Goal: Information Seeking & Learning: Understand process/instructions

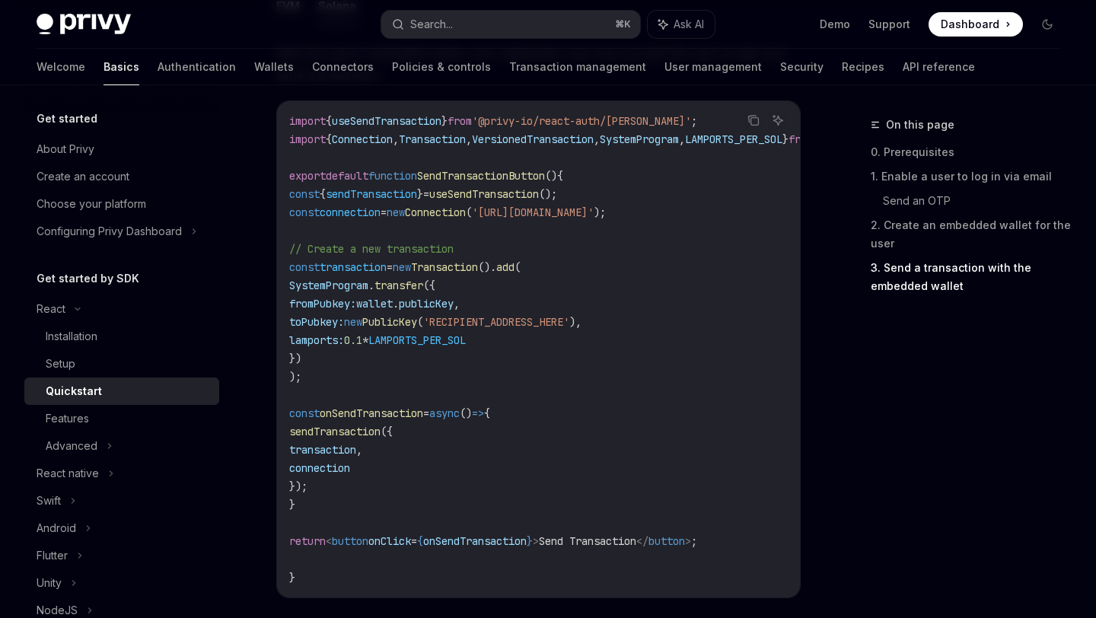
scroll to position [1472, 0]
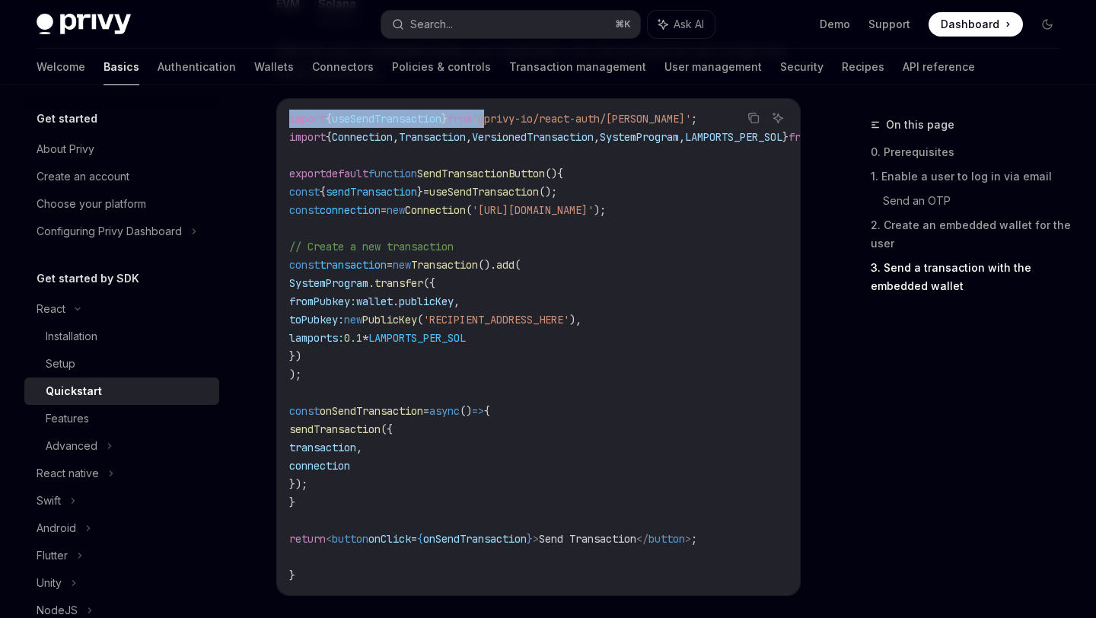
drag, startPoint x: 289, startPoint y: 117, endPoint x: 530, endPoint y: 135, distance: 241.2
click at [518, 126] on span "import { useSendTransaction } from '@privy-io/react-auth/solana' ;" at bounding box center [493, 119] width 408 height 14
click at [547, 239] on code "import { useSendTransaction } from '@privy-io/react-auth/solana' ; import { Con…" at bounding box center [624, 347] width 670 height 475
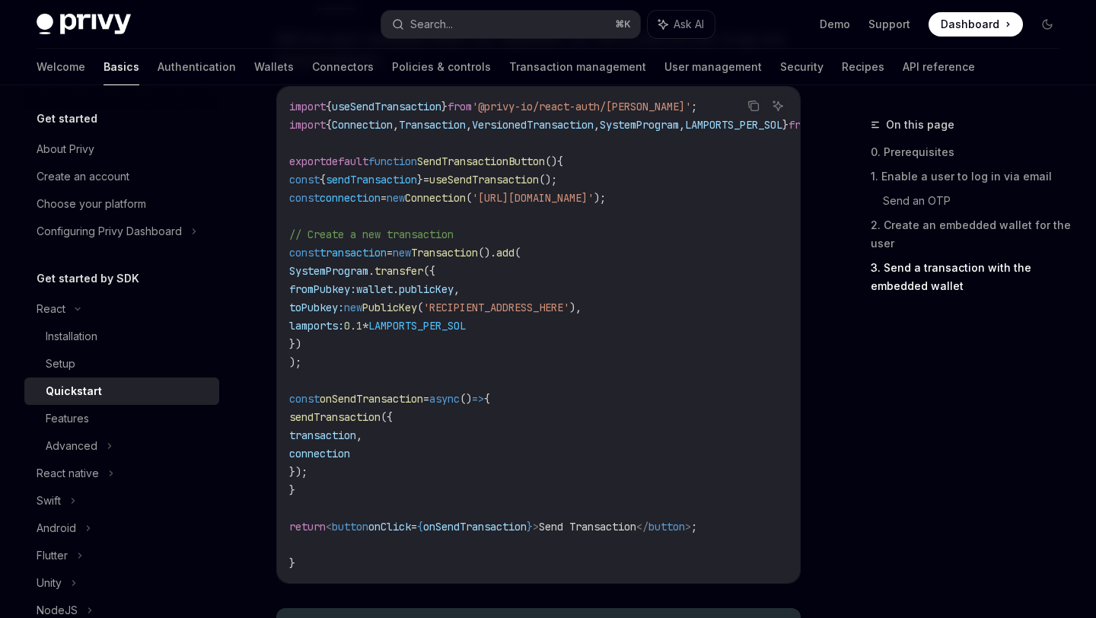
scroll to position [1483, 0]
click at [751, 110] on icon "Copy the contents from the code block" at bounding box center [755, 108] width 8 height 8
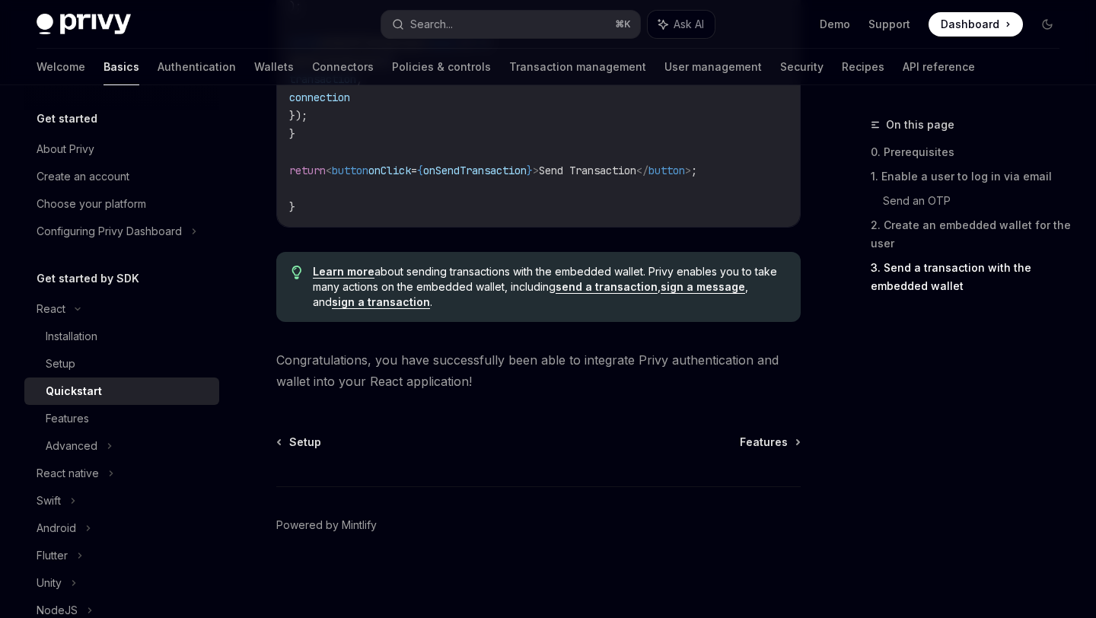
scroll to position [1852, 0]
click at [79, 423] on div "Features" at bounding box center [67, 419] width 43 height 18
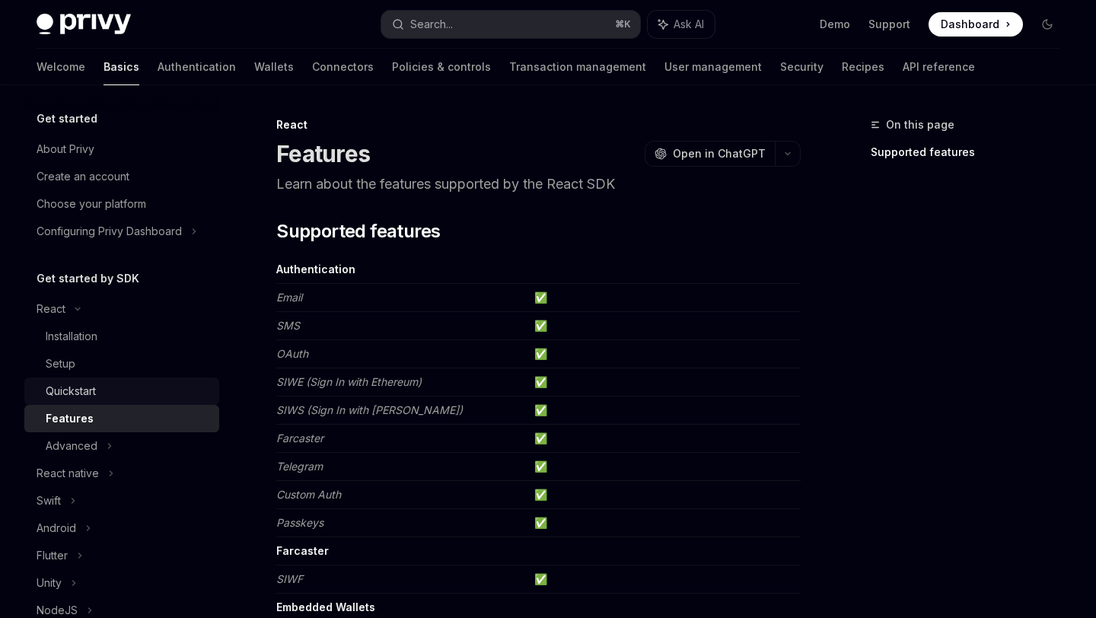
click at [121, 396] on div "Quickstart" at bounding box center [128, 391] width 164 height 18
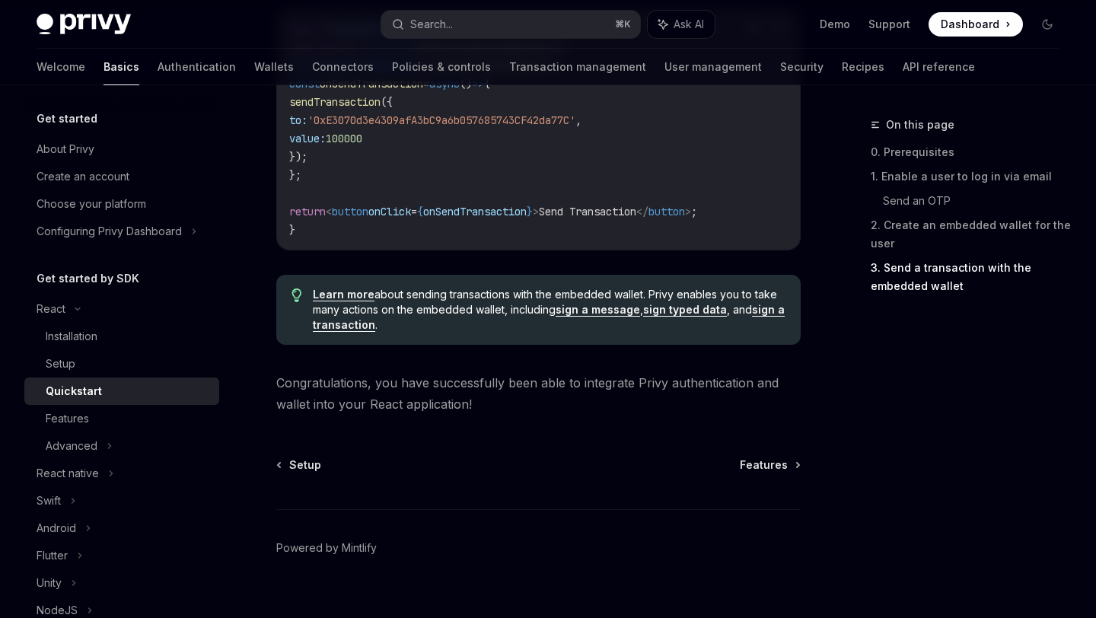
scroll to position [1568, 0]
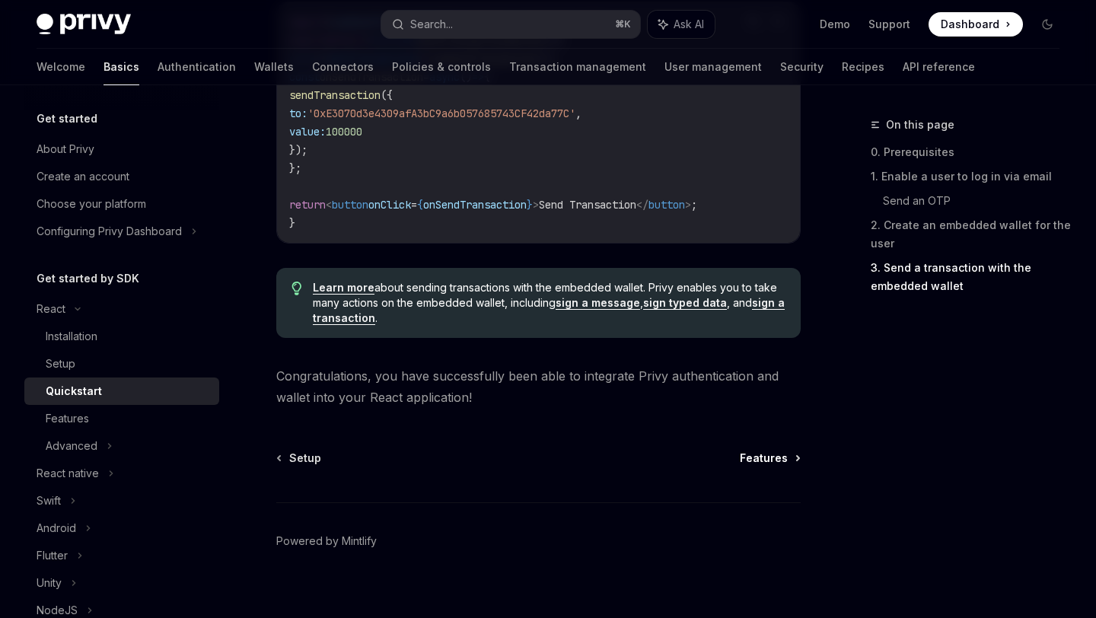
click at [780, 465] on span "Features" at bounding box center [764, 458] width 48 height 15
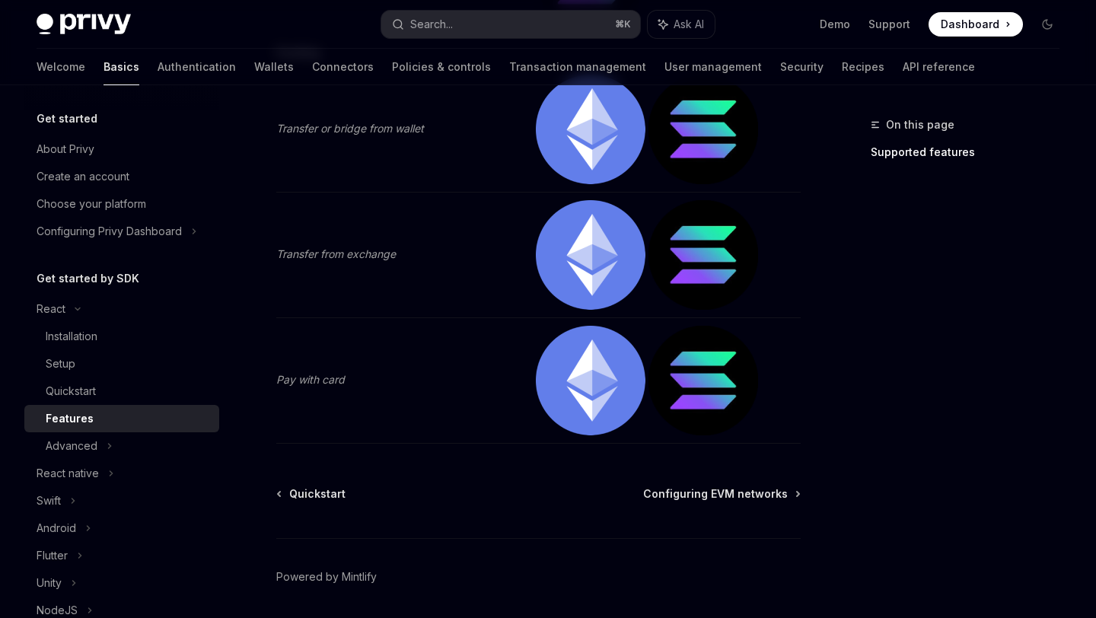
scroll to position [3301, 0]
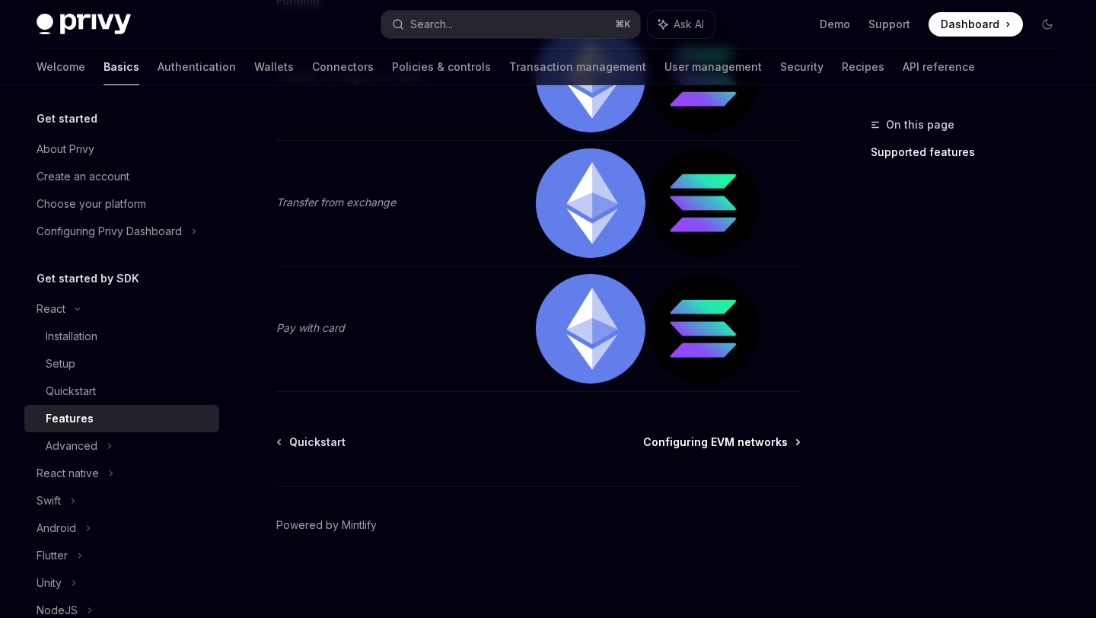
click at [764, 448] on span "Configuring EVM networks" at bounding box center [715, 442] width 145 height 15
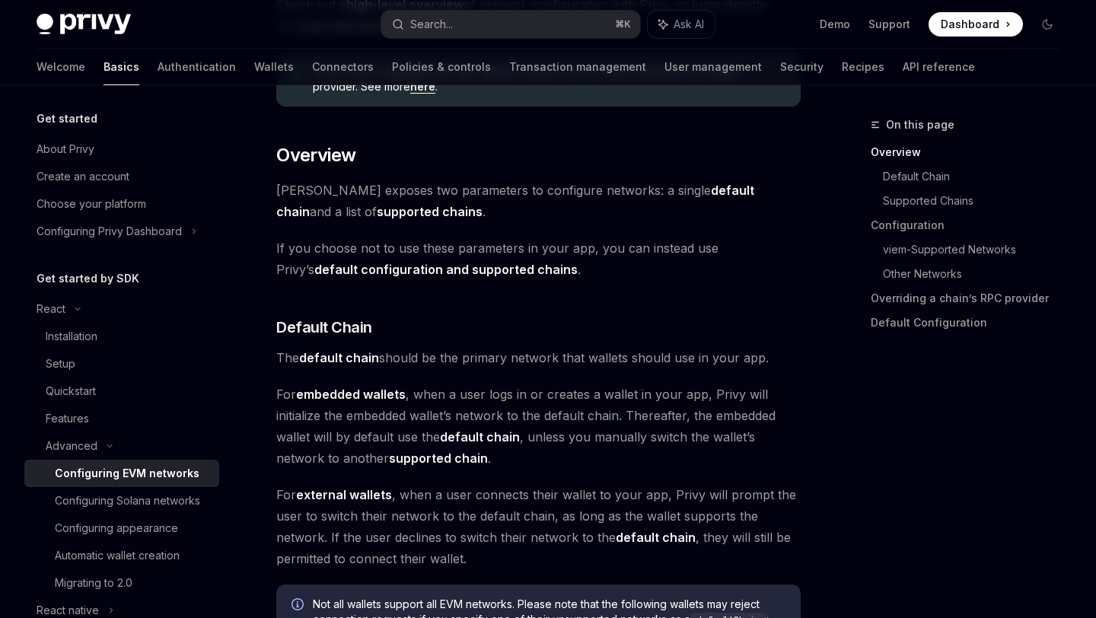
scroll to position [311, 0]
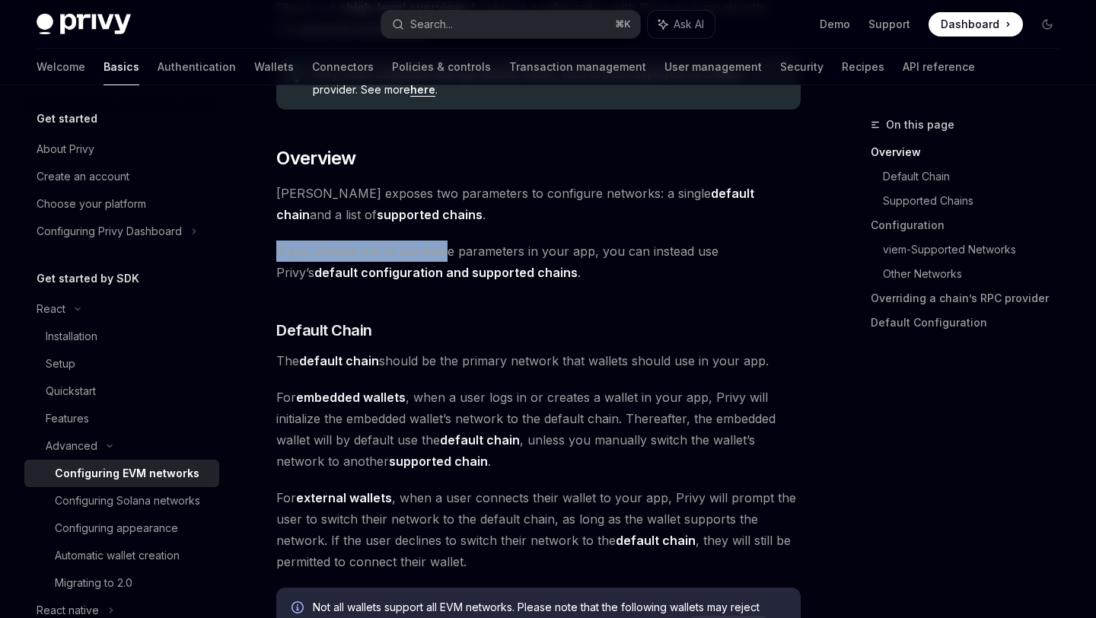
drag, startPoint x: 268, startPoint y: 256, endPoint x: 461, endPoint y: 256, distance: 193.4
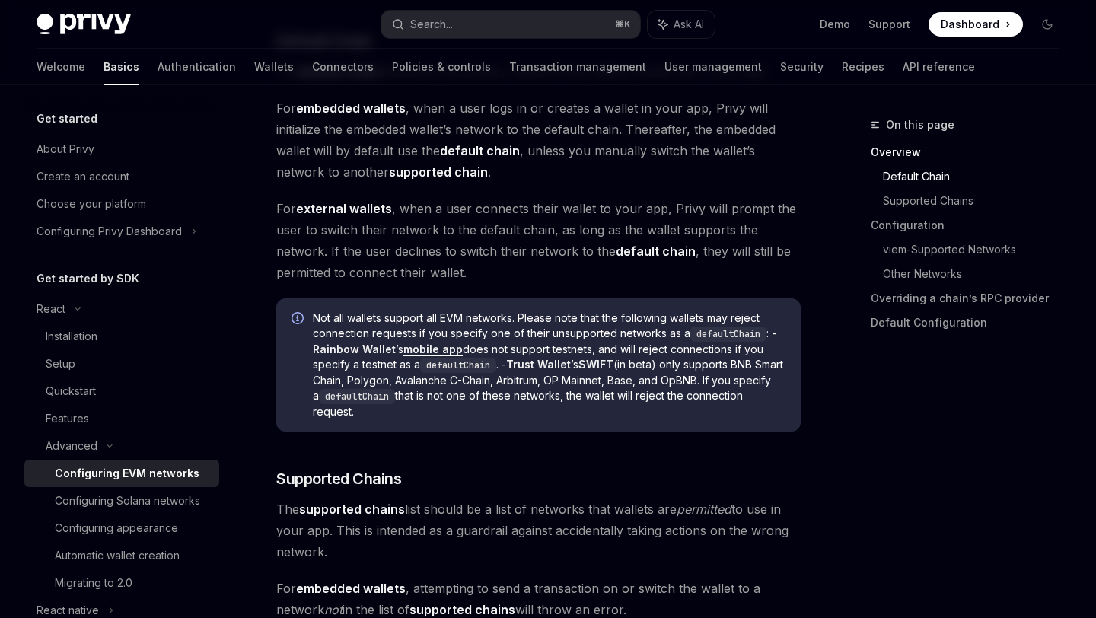
scroll to position [604, 0]
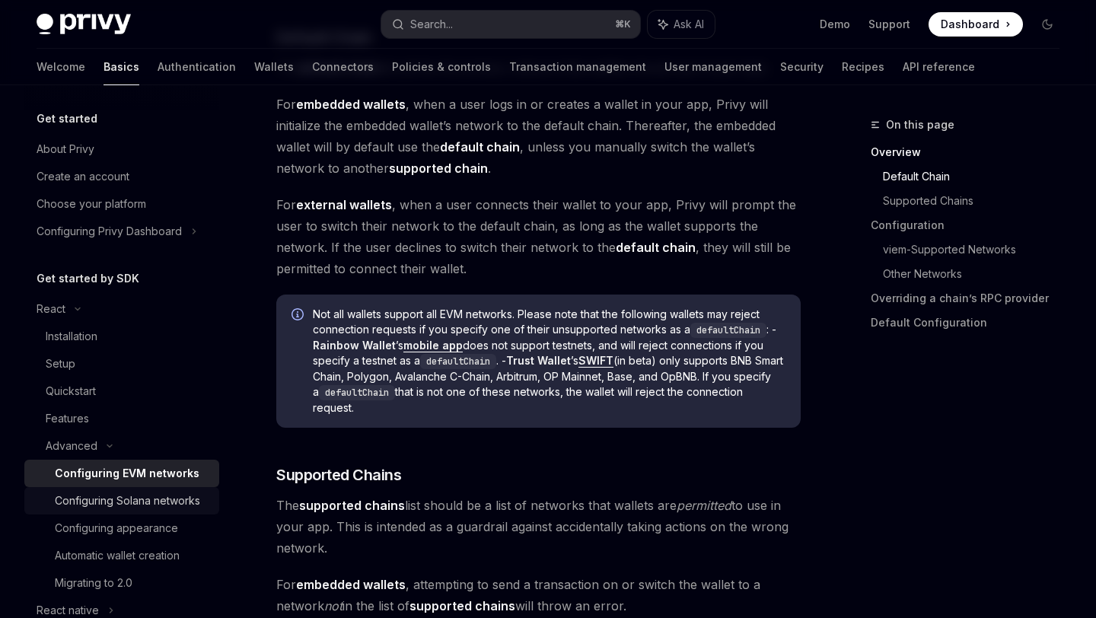
click at [166, 491] on link "Configuring Solana networks" at bounding box center [121, 500] width 195 height 27
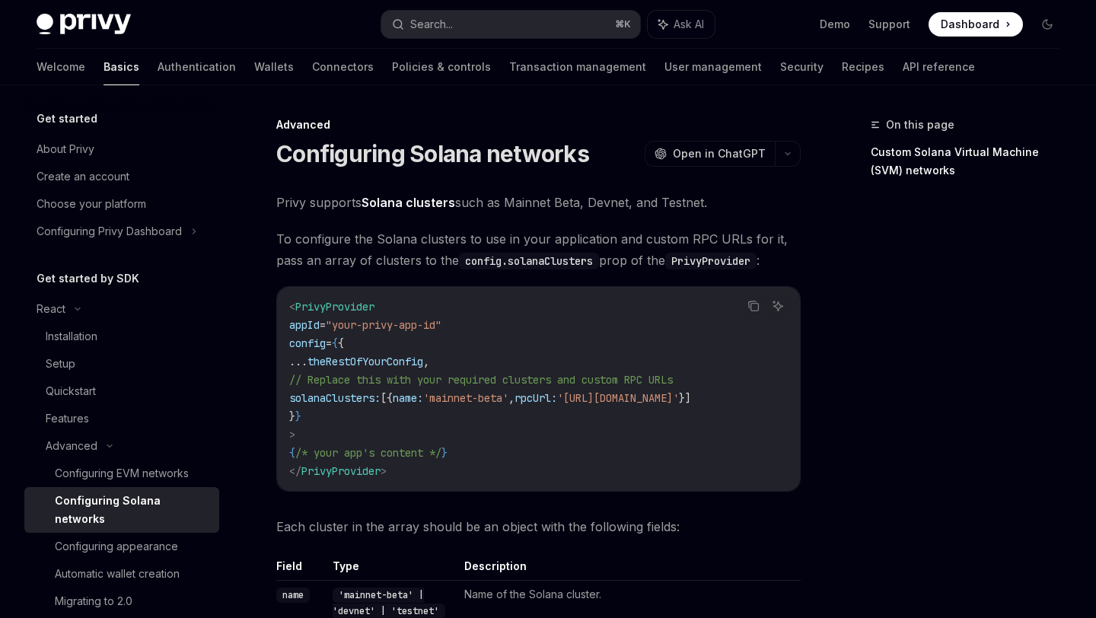
scroll to position [0, 35]
click at [322, 400] on span "solanaClusters:" at bounding box center [334, 398] width 91 height 14
click at [515, 399] on span "rpcUrl:" at bounding box center [536, 398] width 43 height 14
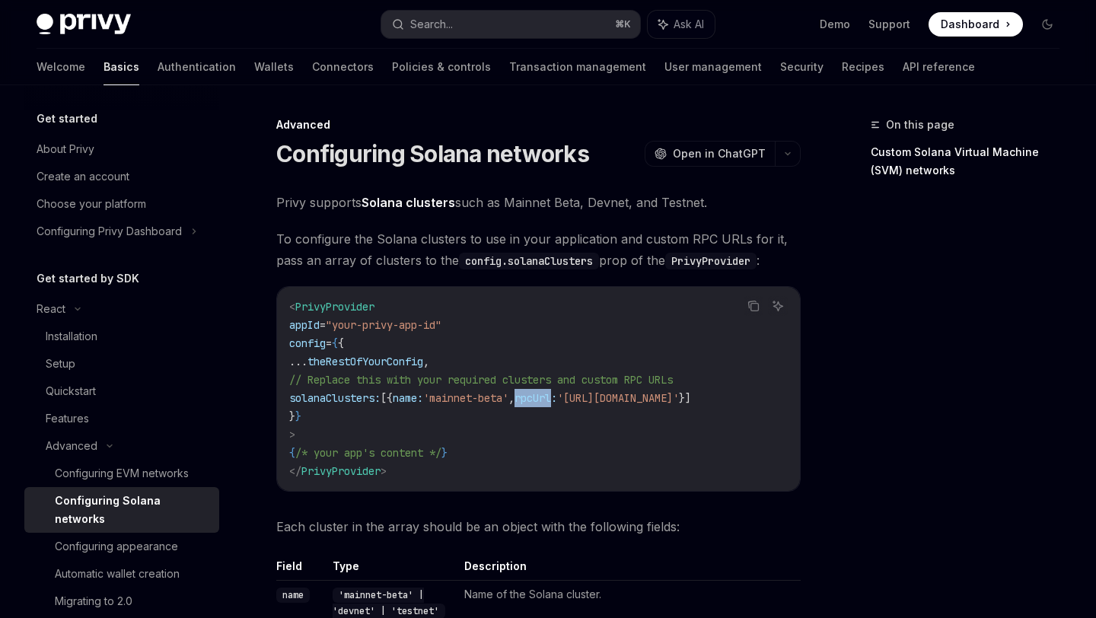
click at [515, 399] on span "rpcUrl:" at bounding box center [536, 398] width 43 height 14
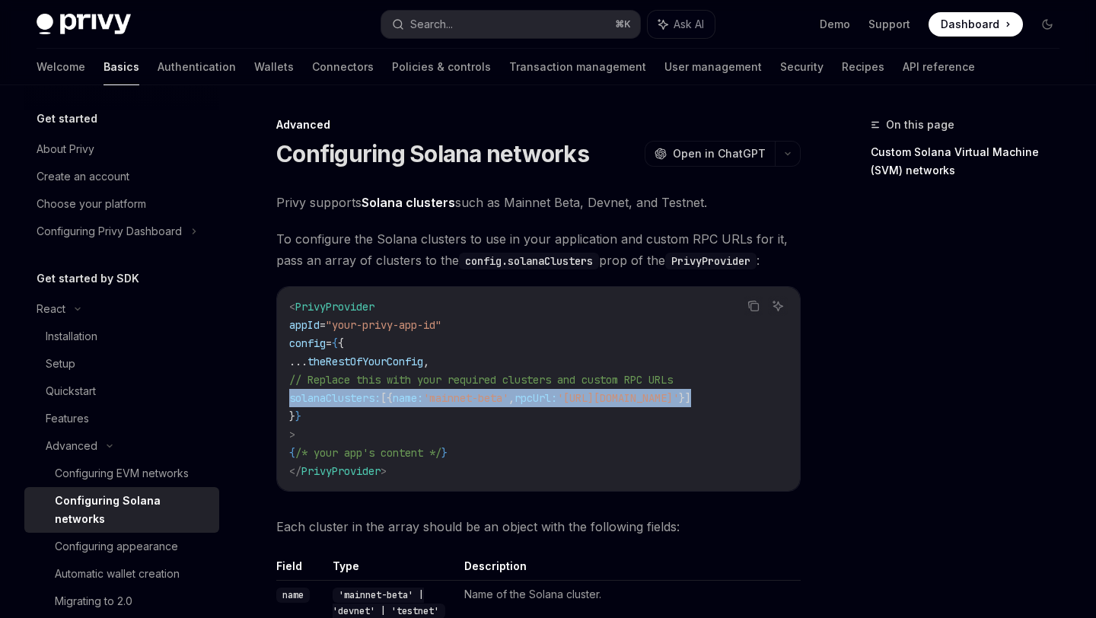
scroll to position [0, 0]
drag, startPoint x: 771, startPoint y: 397, endPoint x: 317, endPoint y: 399, distance: 453.7
click at [317, 399] on code "< PrivyProvider appId = "your-privy-app-id" config = { { ... theRestOfYourConfi…" at bounding box center [538, 389] width 499 height 183
copy span "solanaClusters: [{ name: 'mainnet-beta' , rpcUrl: '[URL][DOMAIN_NAME]' }]"
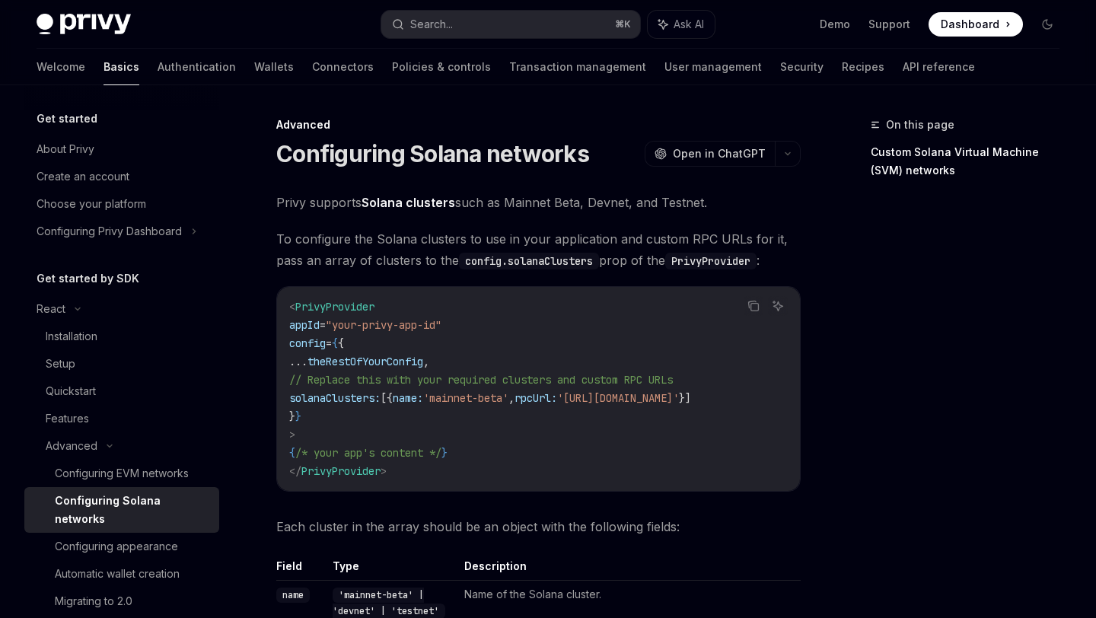
click at [311, 333] on code "< PrivyProvider appId = "your-privy-app-id" config = { { ... theRestOfYourConfi…" at bounding box center [538, 389] width 499 height 183
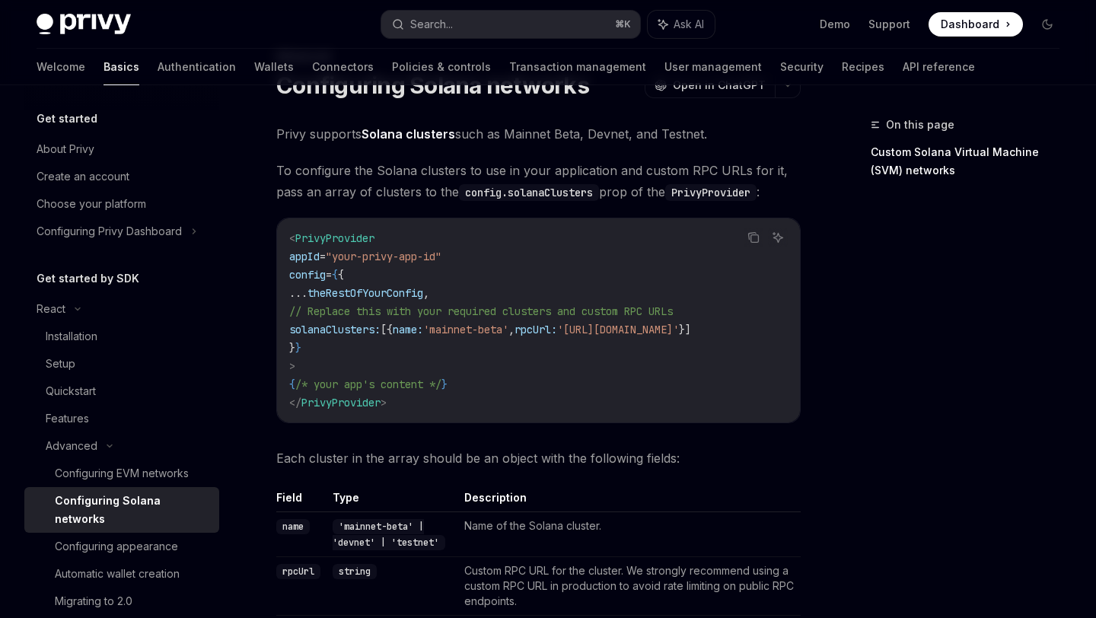
scroll to position [90, 0]
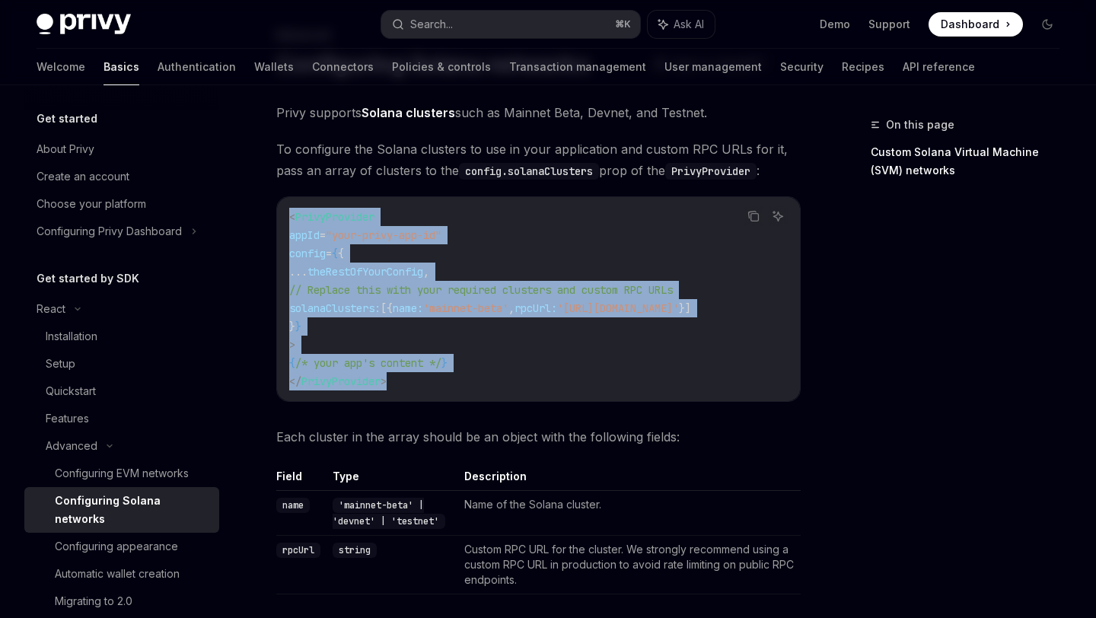
drag, startPoint x: 400, startPoint y: 388, endPoint x: 280, endPoint y: 221, distance: 205.8
click at [280, 222] on div "< PrivyProvider appId = "your-privy-app-id" config = { { ... theRestOfYourConfi…" at bounding box center [538, 299] width 523 height 204
click at [427, 336] on code "< PrivyProvider appId = "your-privy-app-id" config = { { ... theRestOfYourConfi…" at bounding box center [538, 299] width 499 height 183
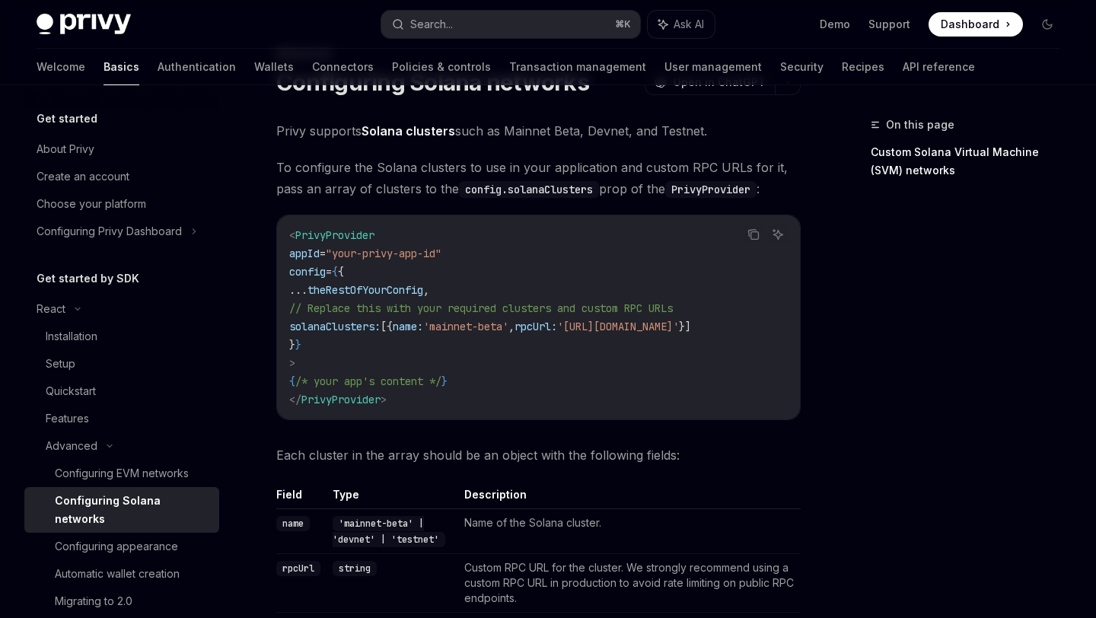
scroll to position [71, 0]
drag, startPoint x: 298, startPoint y: 256, endPoint x: 342, endPoint y: 257, distance: 44.2
click at [342, 257] on span "appId = "your-privy-app-id"" at bounding box center [365, 254] width 152 height 14
drag, startPoint x: 445, startPoint y: 255, endPoint x: 461, endPoint y: 251, distance: 16.4
click at [442, 252] on span ""your-privy-app-id"" at bounding box center [384, 254] width 116 height 14
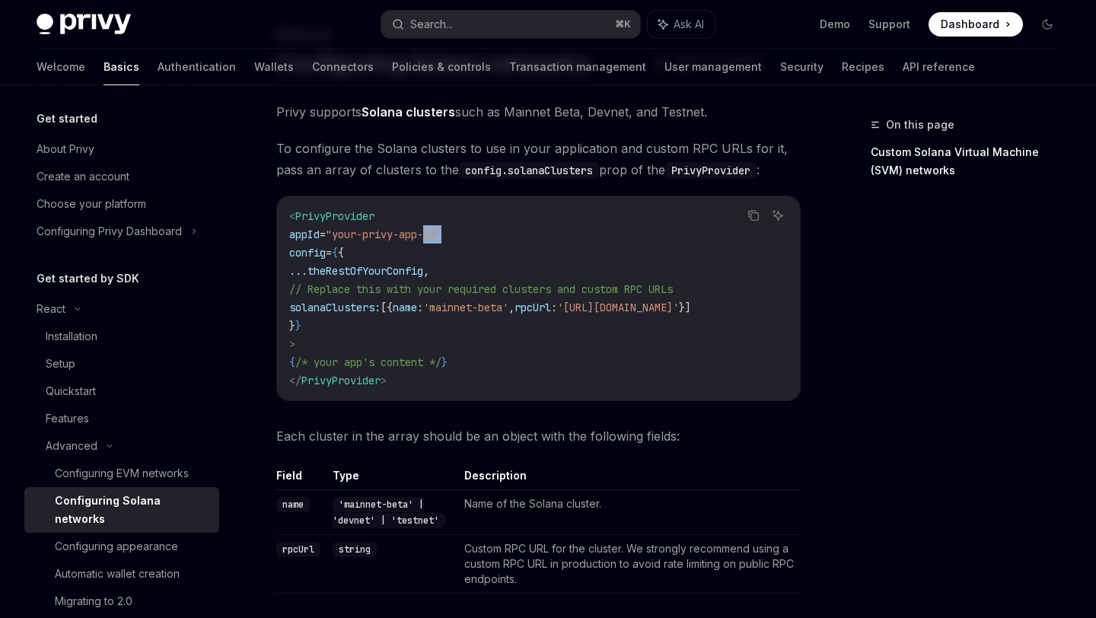
scroll to position [91, 0]
drag, startPoint x: 459, startPoint y: 275, endPoint x: 317, endPoint y: 273, distance: 141.6
click at [317, 273] on span "... theRestOfYourConfig ," at bounding box center [359, 270] width 140 height 14
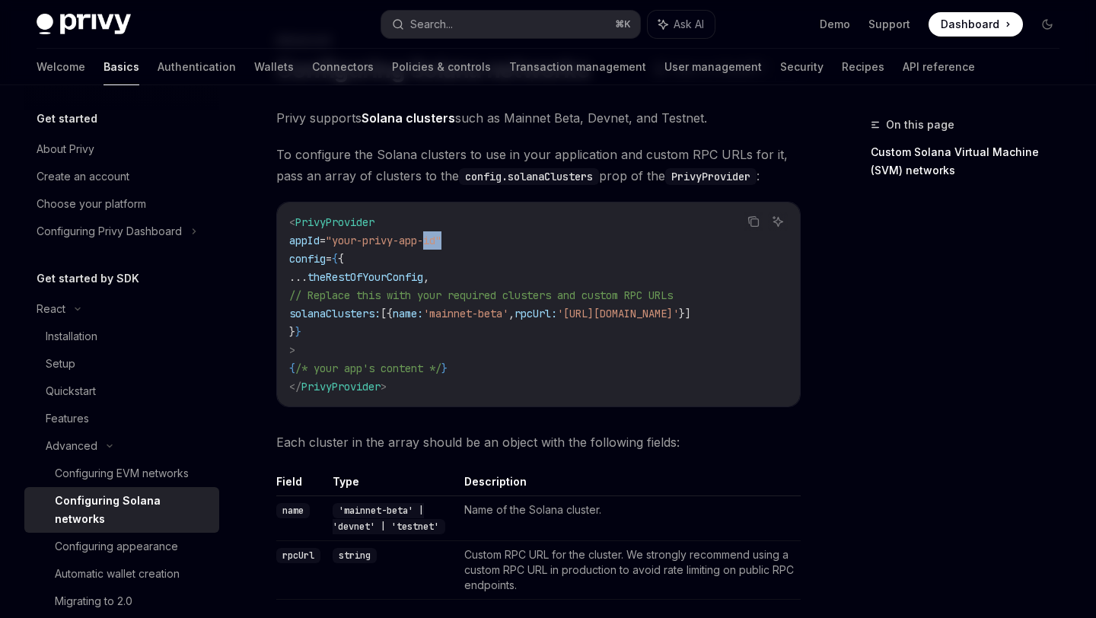
scroll to position [79, 0]
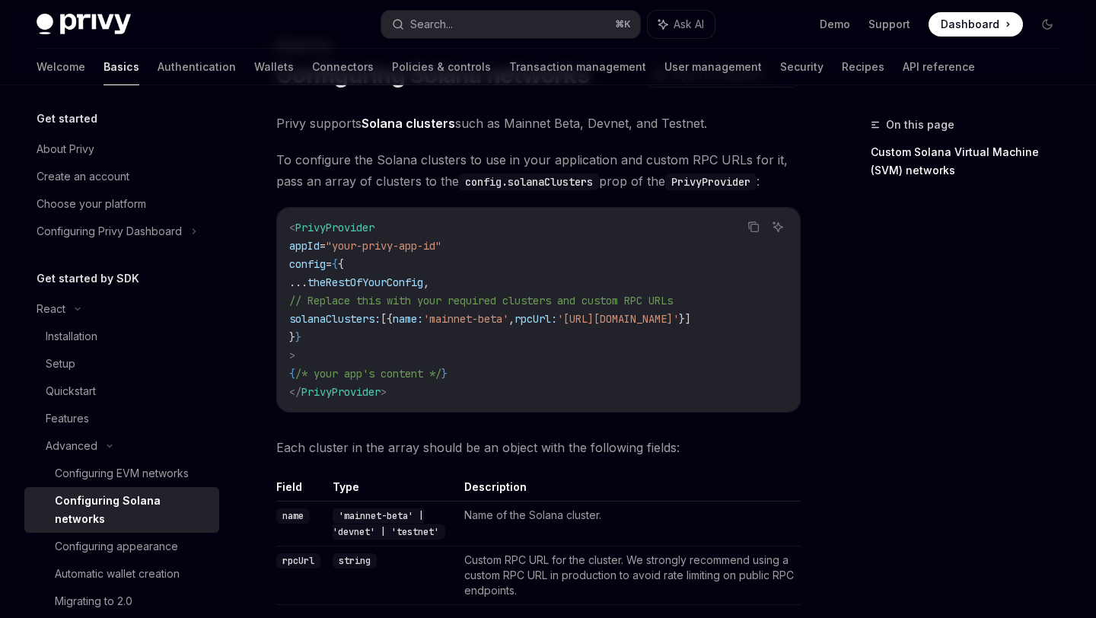
click at [408, 392] on code "< PrivyProvider appId = "your-privy-app-id" config = { { ... theRestOfYourConfi…" at bounding box center [538, 309] width 499 height 183
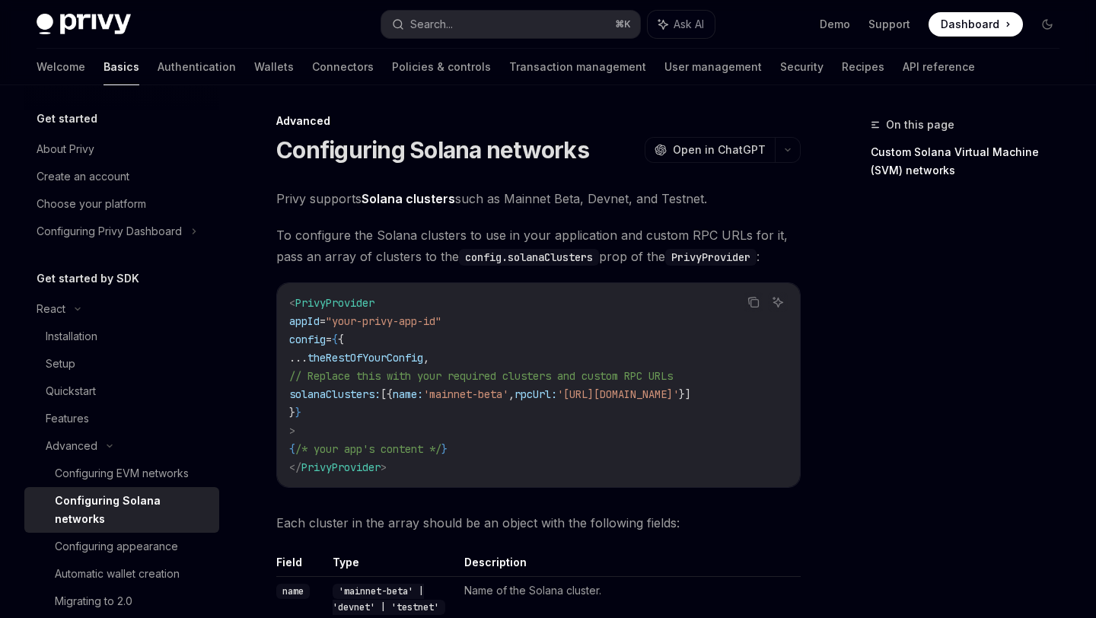
scroll to position [0, 0]
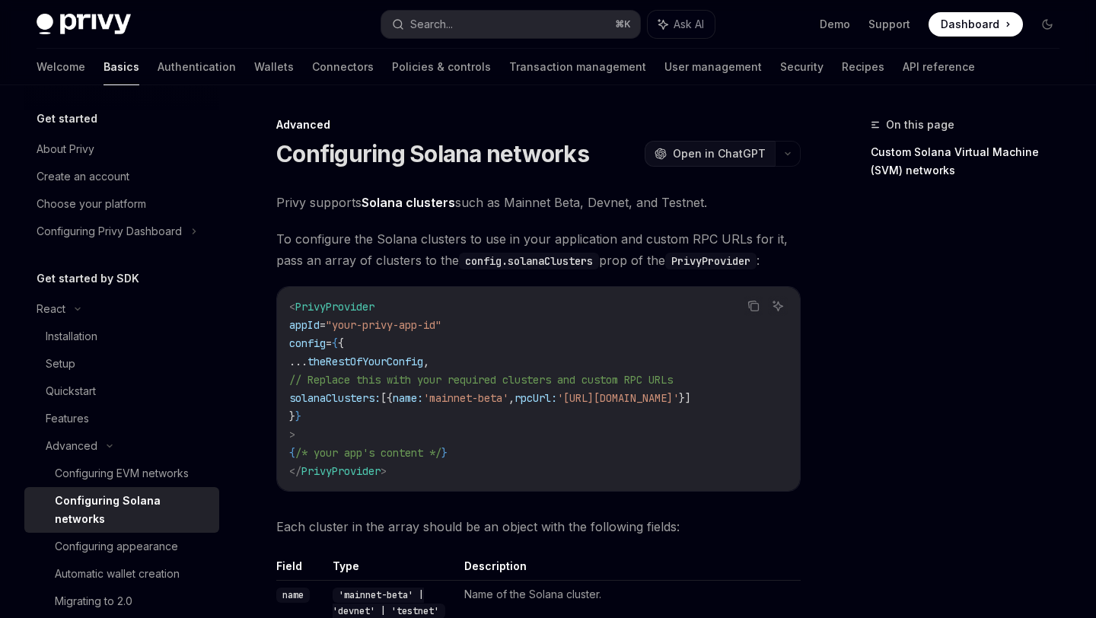
click at [765, 155] on span "Open in ChatGPT" at bounding box center [719, 153] width 93 height 15
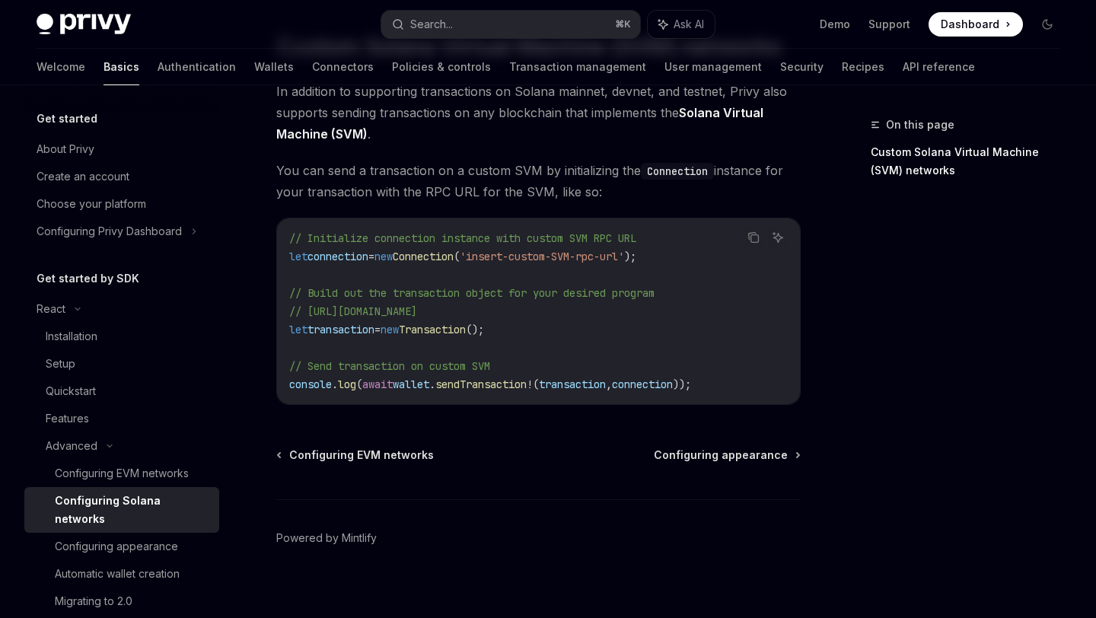
scroll to position [677, 0]
drag, startPoint x: 295, startPoint y: 300, endPoint x: 450, endPoint y: 323, distance: 156.2
click at [451, 320] on code "// Initialize connection instance with custom SVM RPC URL let connection = new …" at bounding box center [538, 310] width 499 height 164
click at [468, 353] on code "// Initialize connection instance with custom SVM RPC URL let connection = new …" at bounding box center [538, 310] width 499 height 164
drag, startPoint x: 507, startPoint y: 367, endPoint x: 276, endPoint y: 368, distance: 231.4
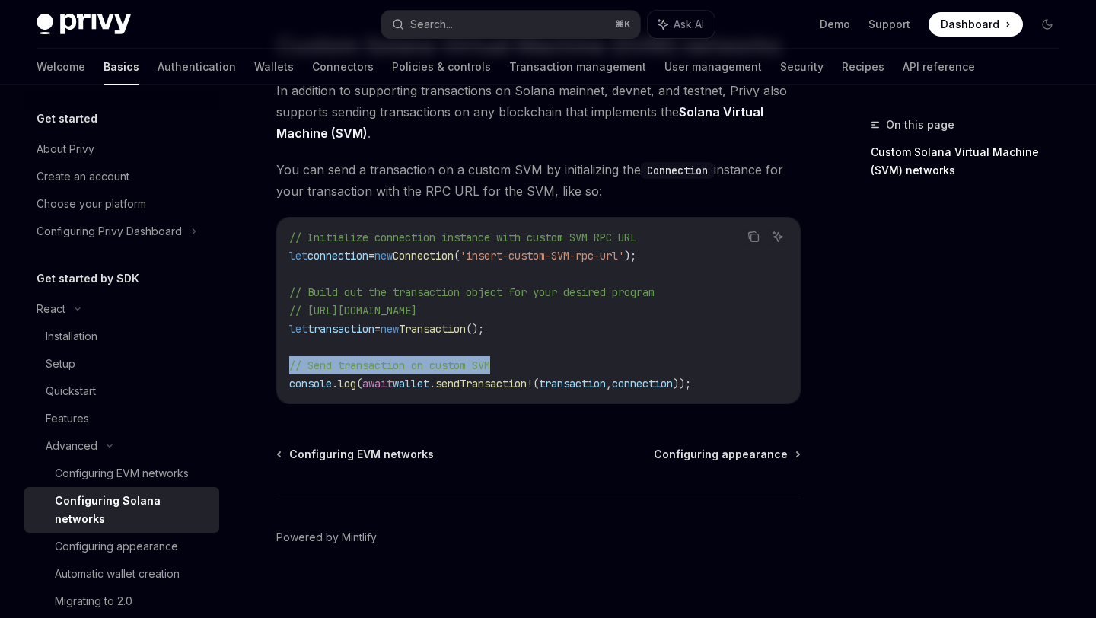
click at [278, 368] on div "// Initialize connection instance with custom SVM RPC URL let connection = new …" at bounding box center [538, 311] width 523 height 186
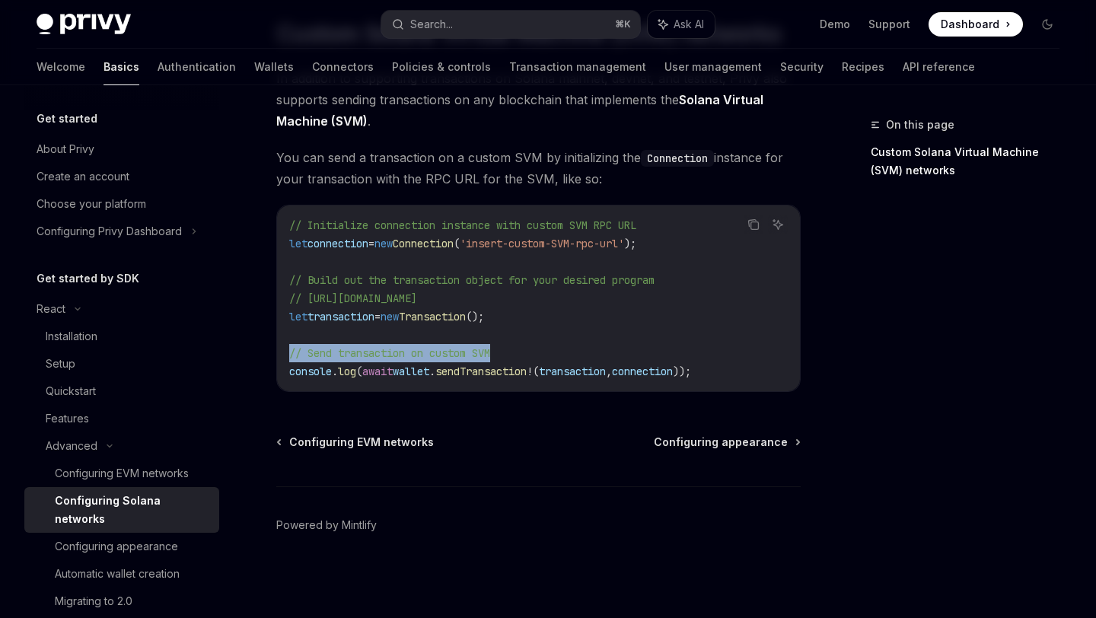
scroll to position [700, 0]
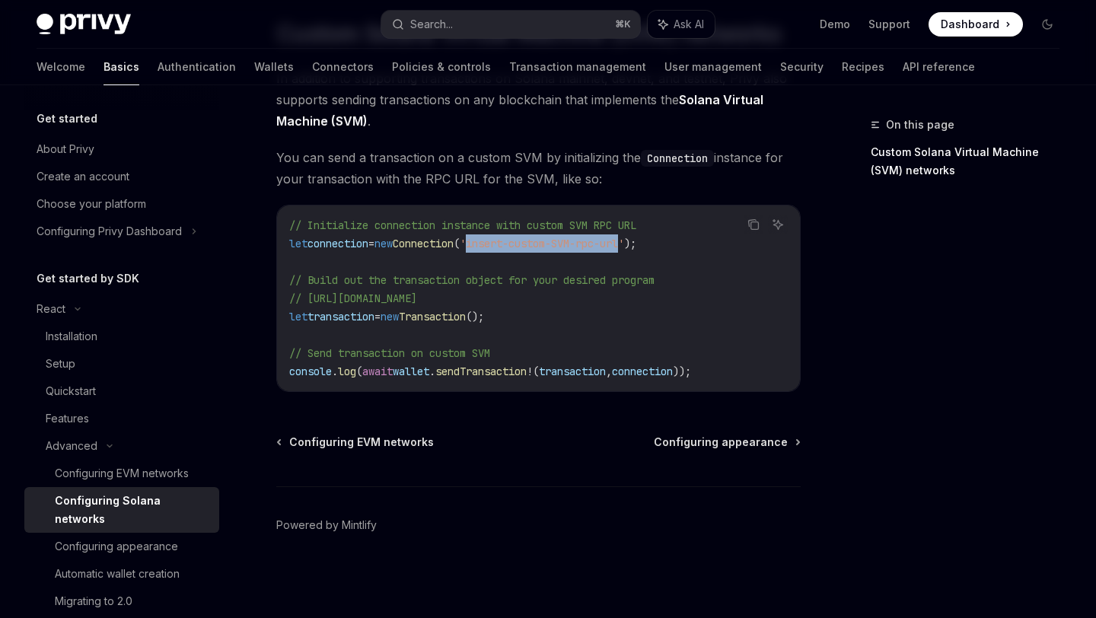
drag, startPoint x: 661, startPoint y: 237, endPoint x: 499, endPoint y: 238, distance: 161.4
click at [499, 238] on span "'insert-custom-SVM-rpc-url'" at bounding box center [542, 244] width 164 height 14
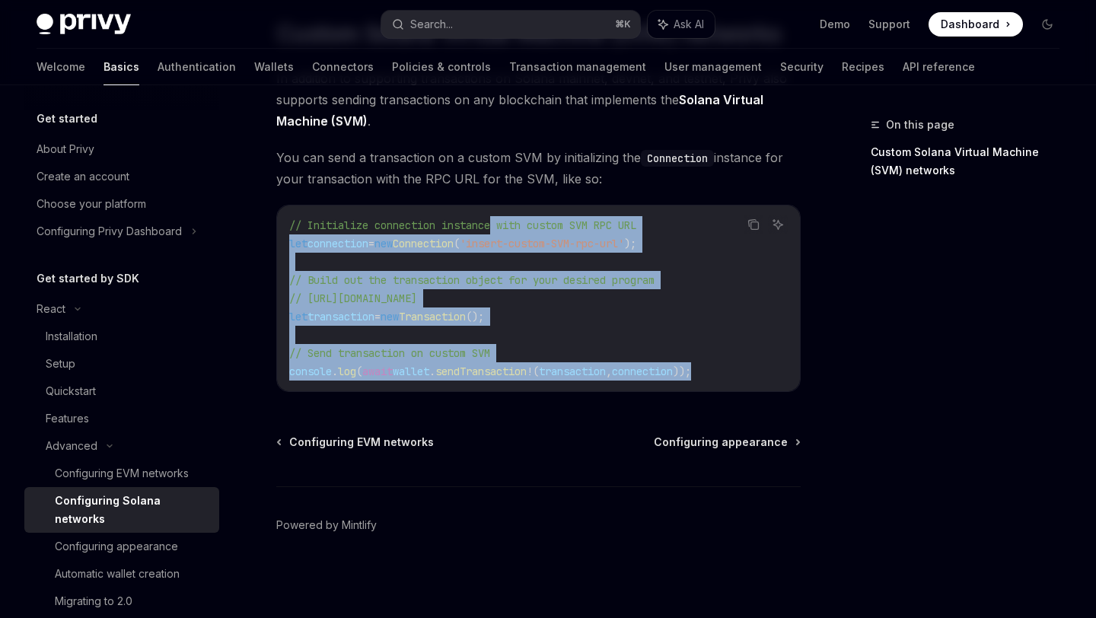
drag, startPoint x: 732, startPoint y: 369, endPoint x: 497, endPoint y: 212, distance: 283.1
click at [497, 216] on code "// Initialize connection instance with custom SVM RPC URL let connection = new …" at bounding box center [538, 298] width 499 height 164
click at [496, 244] on code "// Initialize connection instance with custom SVM RPC URL let connection = new …" at bounding box center [538, 298] width 499 height 164
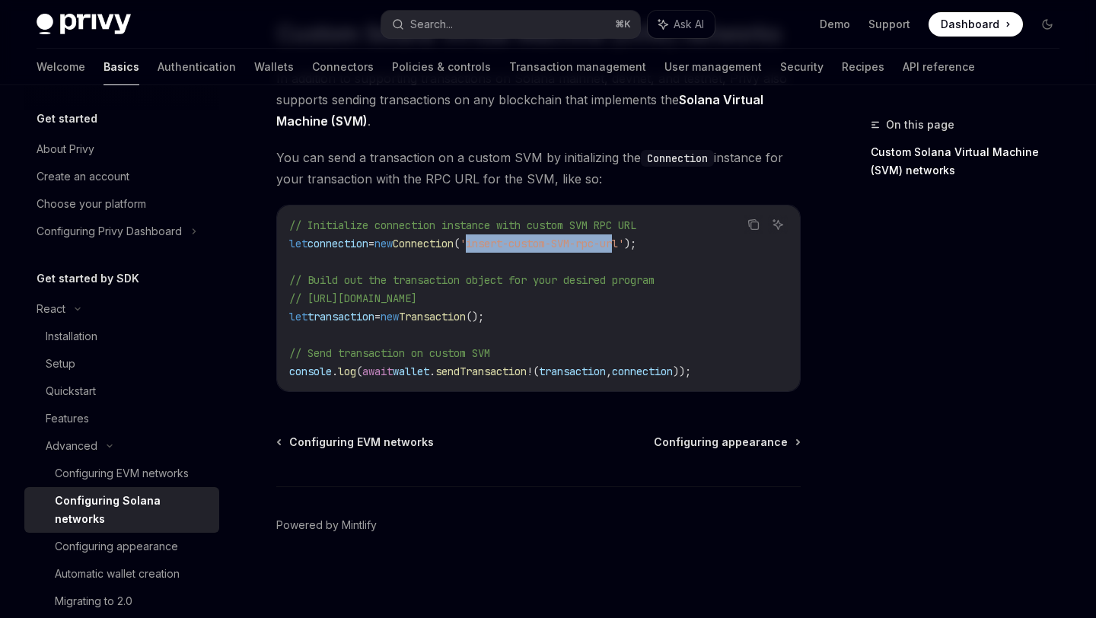
drag, startPoint x: 499, startPoint y: 238, endPoint x: 654, endPoint y: 231, distance: 154.7
click at [624, 237] on span "'insert-custom-SVM-rpc-url'" at bounding box center [542, 244] width 164 height 14
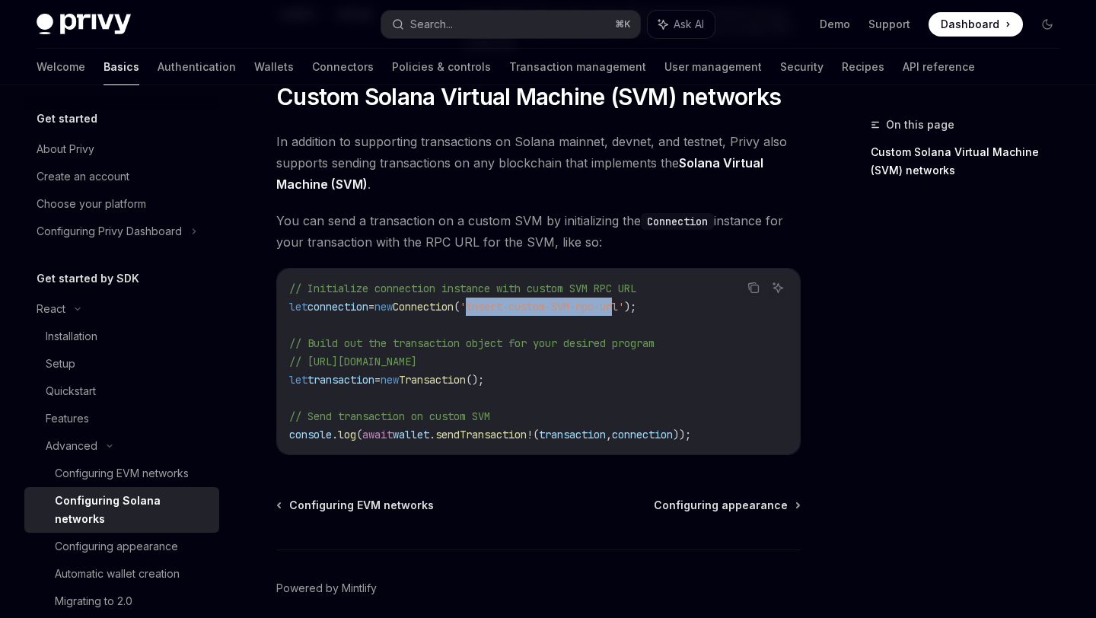
scroll to position [627, 0]
click at [400, 323] on code "// Initialize connection instance with custom SVM RPC URL let connection = new …" at bounding box center [538, 361] width 499 height 164
drag, startPoint x: 395, startPoint y: 311, endPoint x: 418, endPoint y: 309, distance: 22.9
click at [418, 309] on span "let connection = new Connection ( 'insert-custom-SVM-rpc-url' );" at bounding box center [462, 306] width 347 height 14
drag, startPoint x: 424, startPoint y: 311, endPoint x: 445, endPoint y: 308, distance: 20.7
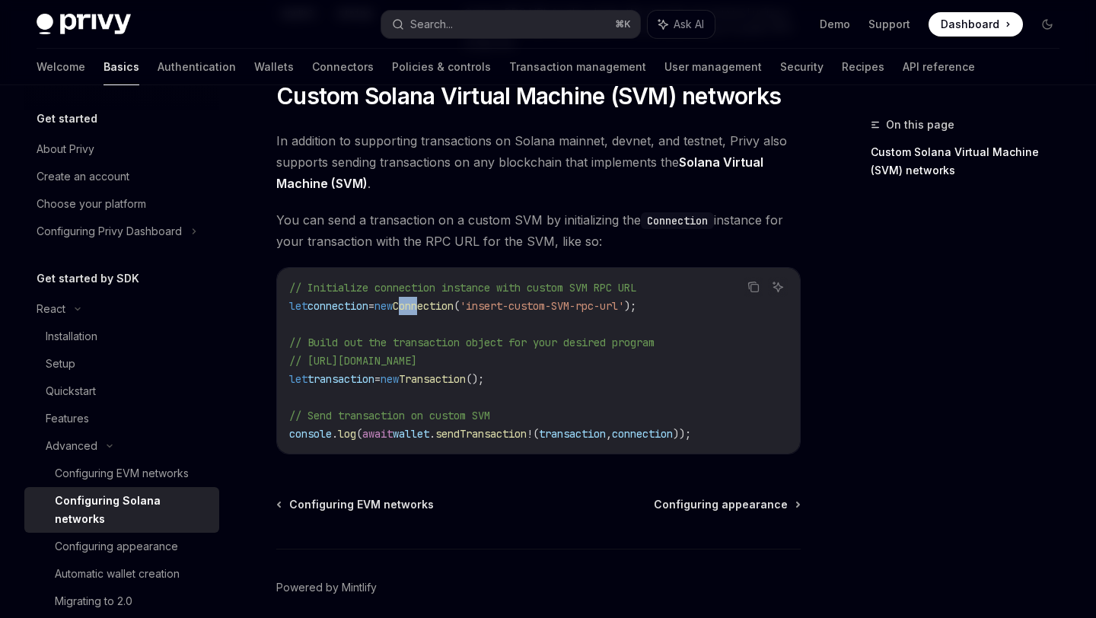
click at [445, 308] on span "Connection" at bounding box center [423, 306] width 61 height 14
drag, startPoint x: 448, startPoint y: 314, endPoint x: 464, endPoint y: 314, distance: 16.7
click at [454, 313] on span "Connection" at bounding box center [423, 306] width 61 height 14
click at [479, 332] on code "// Initialize connection instance with custom SVM RPC URL let connection = new …" at bounding box center [538, 361] width 499 height 164
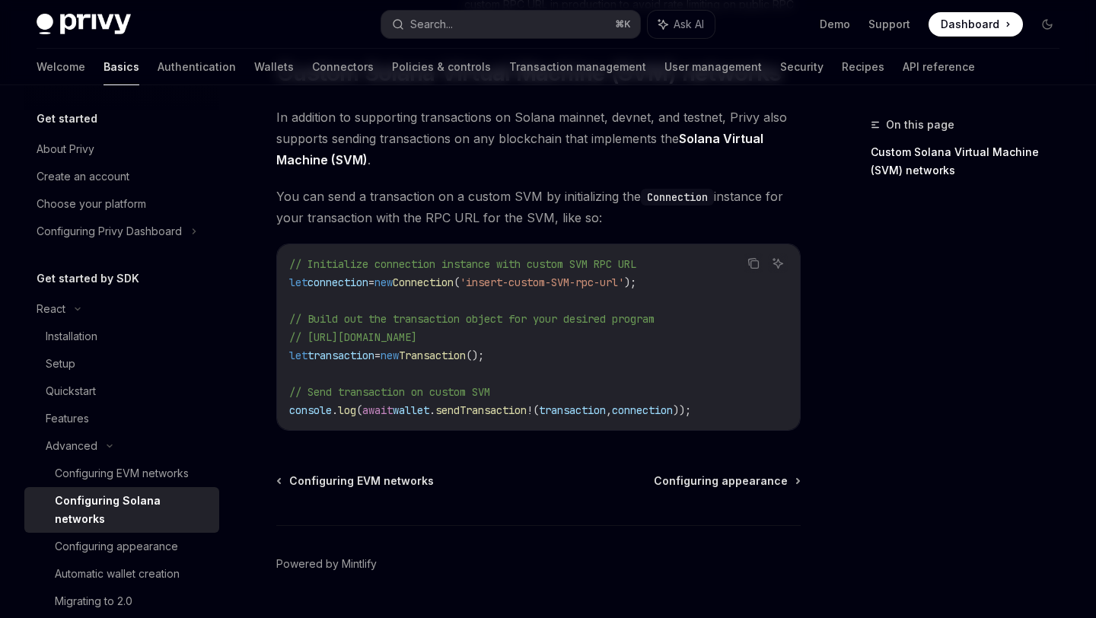
scroll to position [658, 0]
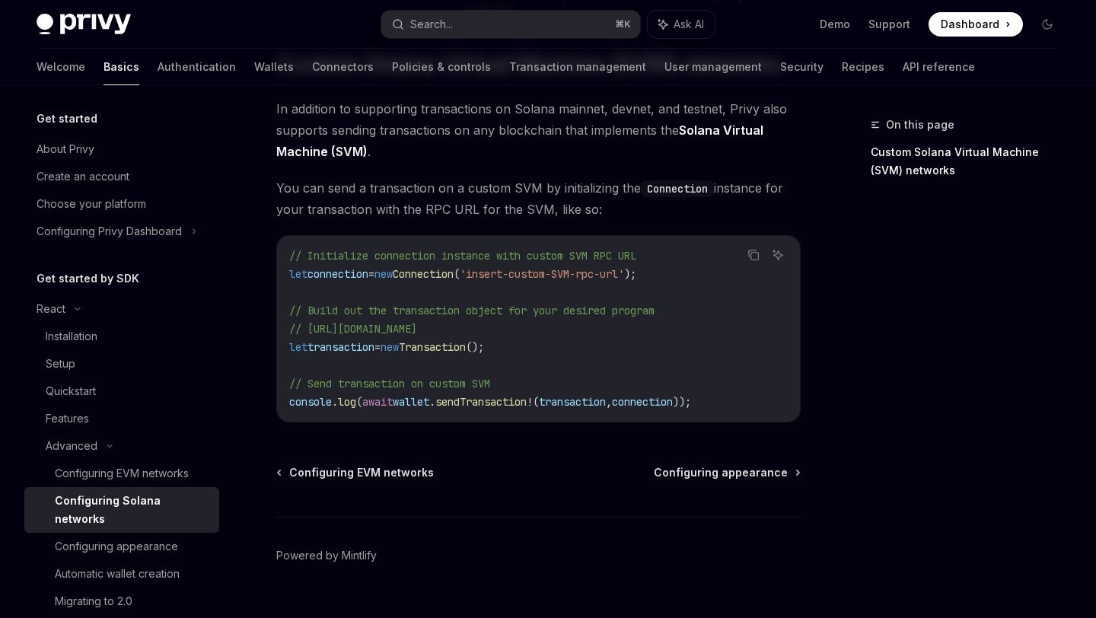
click at [504, 281] on span "'insert-custom-SVM-rpc-url'" at bounding box center [542, 274] width 164 height 14
drag, startPoint x: 497, startPoint y: 281, endPoint x: 643, endPoint y: 289, distance: 145.6
click at [643, 287] on code "// Initialize connection instance with custom SVM RPC URL let connection = new …" at bounding box center [538, 329] width 499 height 164
click at [649, 305] on code "// Initialize connection instance with custom SVM RPC URL let connection = new …" at bounding box center [538, 329] width 499 height 164
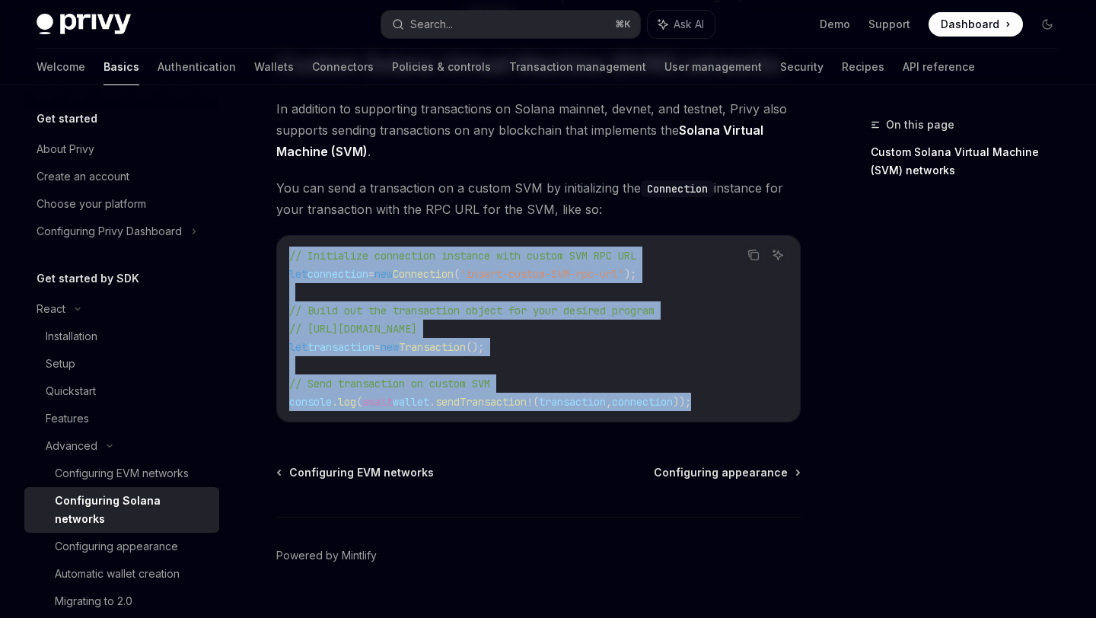
drag, startPoint x: 754, startPoint y: 410, endPoint x: 263, endPoint y: 262, distance: 513.0
click at [263, 262] on div "Advanced Configuring Solana networks OpenAI Open in ChatGPT OpenAI Open in Chat…" at bounding box center [396, 52] width 816 height 1191
copy code "// Initialize connection instance with custom SVM RPC URL let connection = new …"
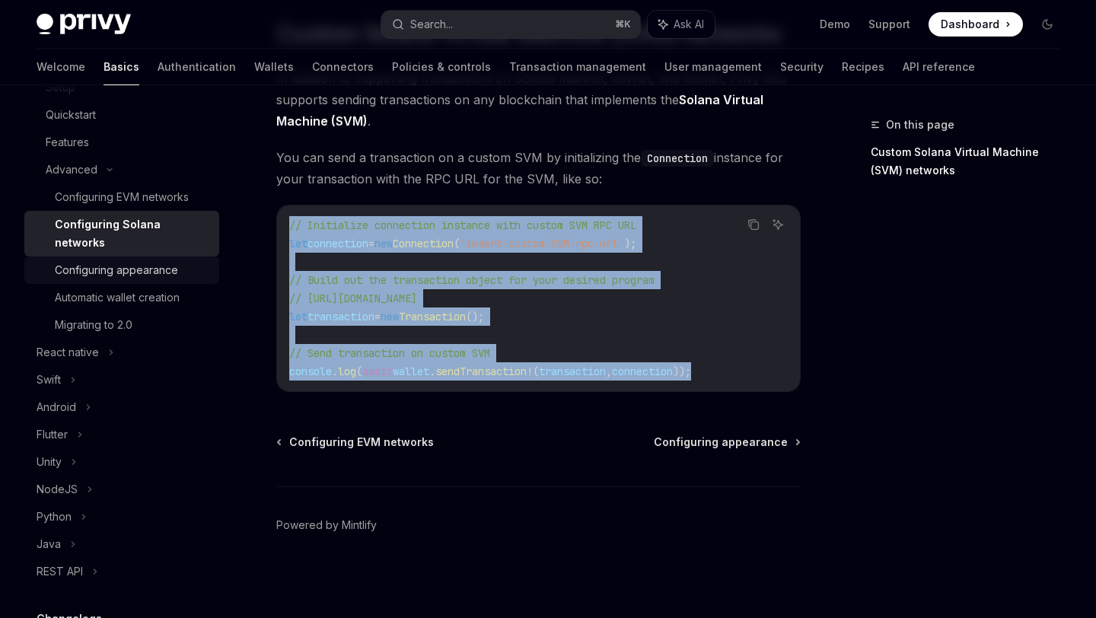
scroll to position [187, 0]
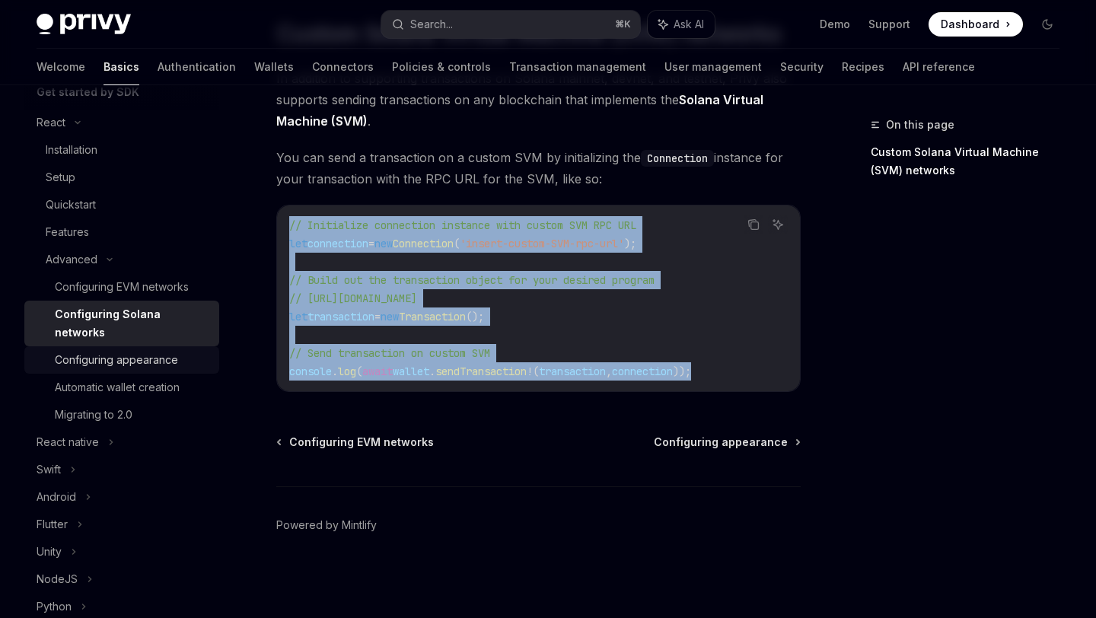
click at [144, 351] on div "Configuring appearance" at bounding box center [116, 360] width 123 height 18
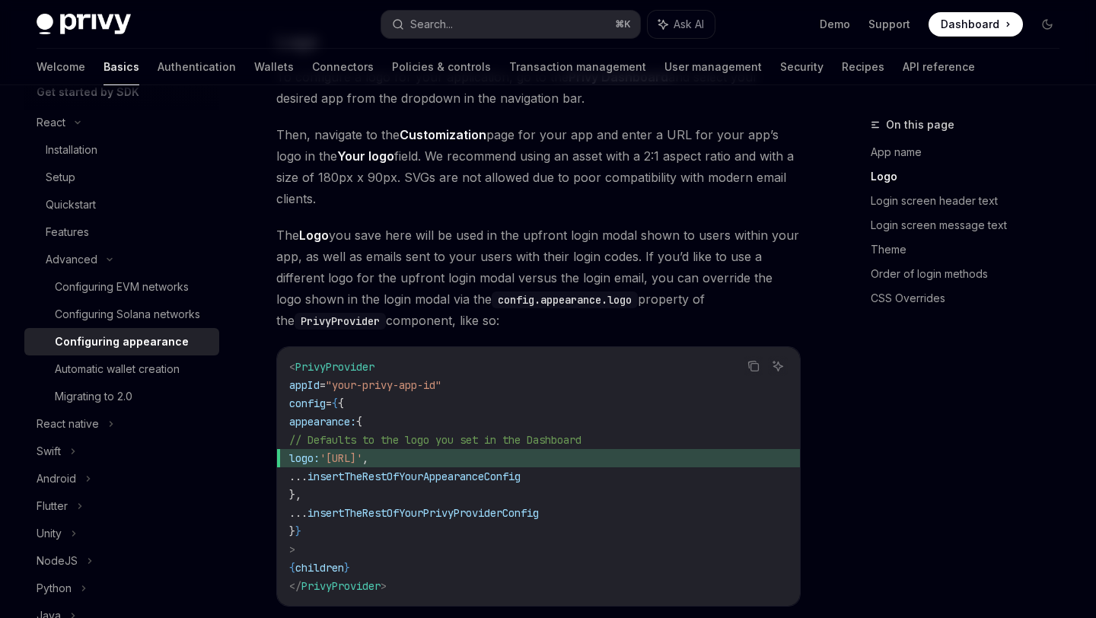
scroll to position [640, 0]
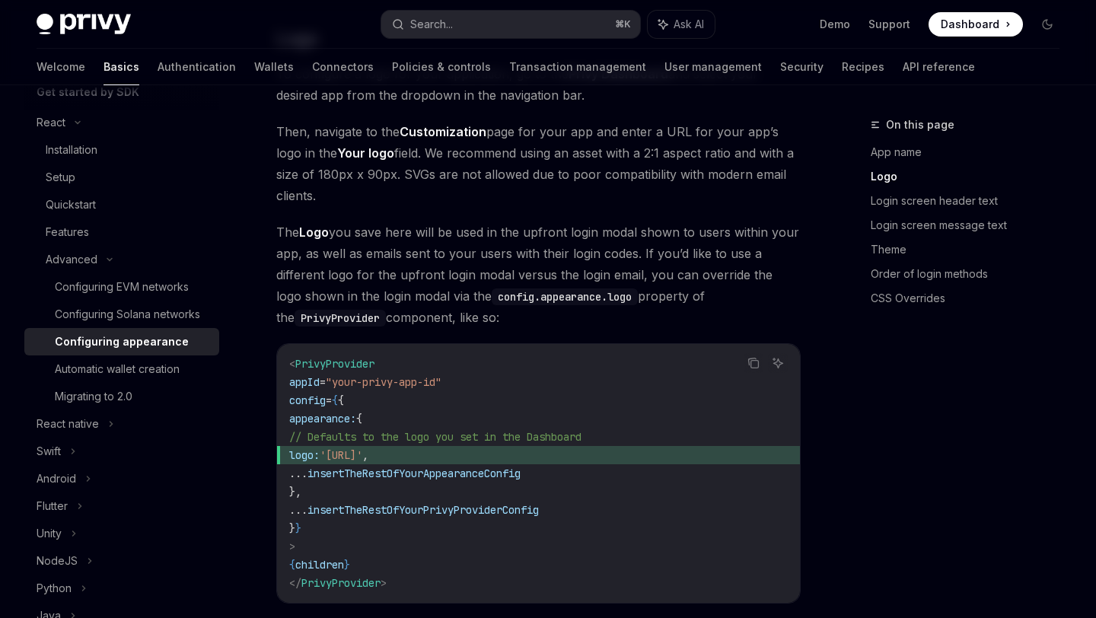
drag, startPoint x: 293, startPoint y: 398, endPoint x: 333, endPoint y: 398, distance: 39.6
click at [320, 448] on span "logo:" at bounding box center [304, 455] width 30 height 14
click at [337, 407] on code "< PrivyProvider appId = "your-privy-app-id" config = { { appearance: { // Defau…" at bounding box center [538, 474] width 499 height 238
drag, startPoint x: 317, startPoint y: 390, endPoint x: 395, endPoint y: 393, distance: 77.7
click at [395, 446] on span "logo: '[URL]' ," at bounding box center [538, 455] width 499 height 18
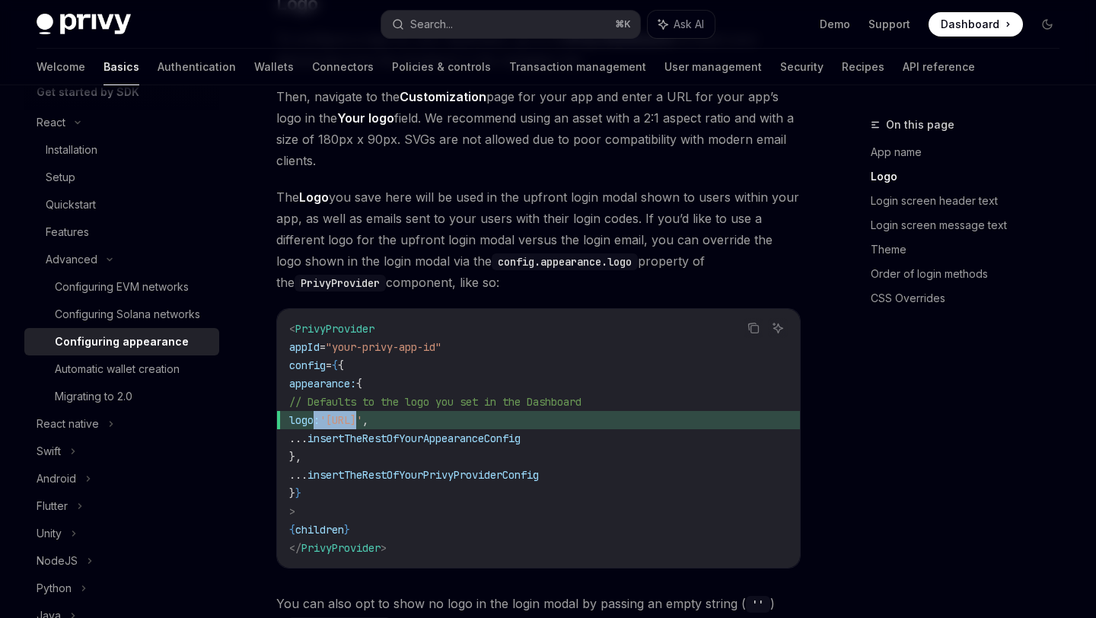
scroll to position [684, 0]
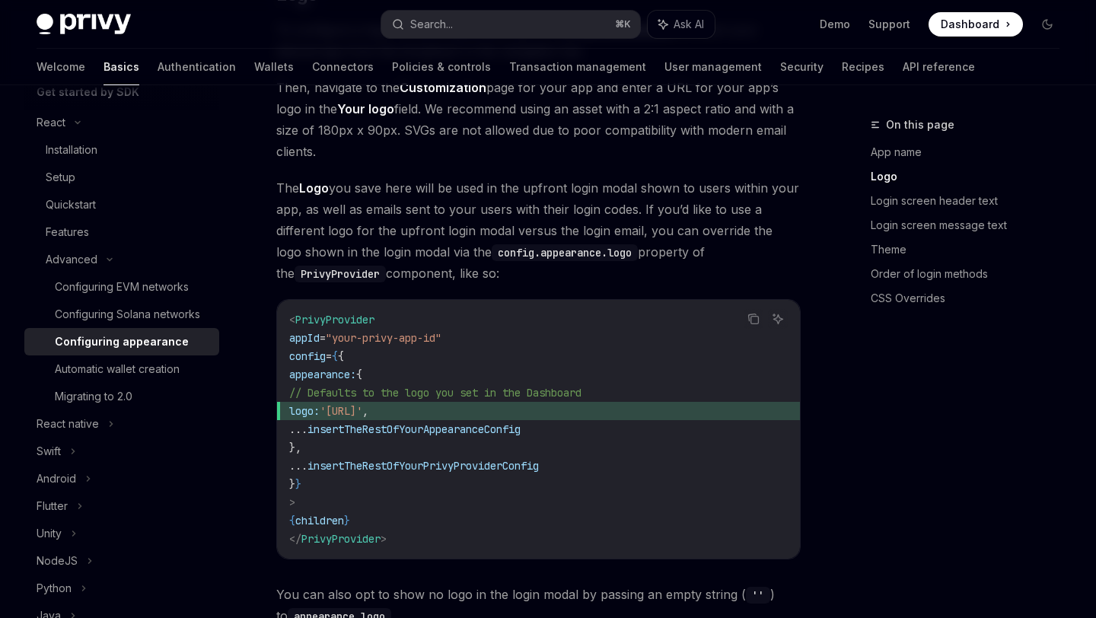
click at [413, 402] on span "logo: '[URL]' ," at bounding box center [538, 411] width 499 height 18
drag, startPoint x: 371, startPoint y: 357, endPoint x: 508, endPoint y: 353, distance: 136.3
click at [362, 404] on span "'[URL]'" at bounding box center [341, 411] width 43 height 14
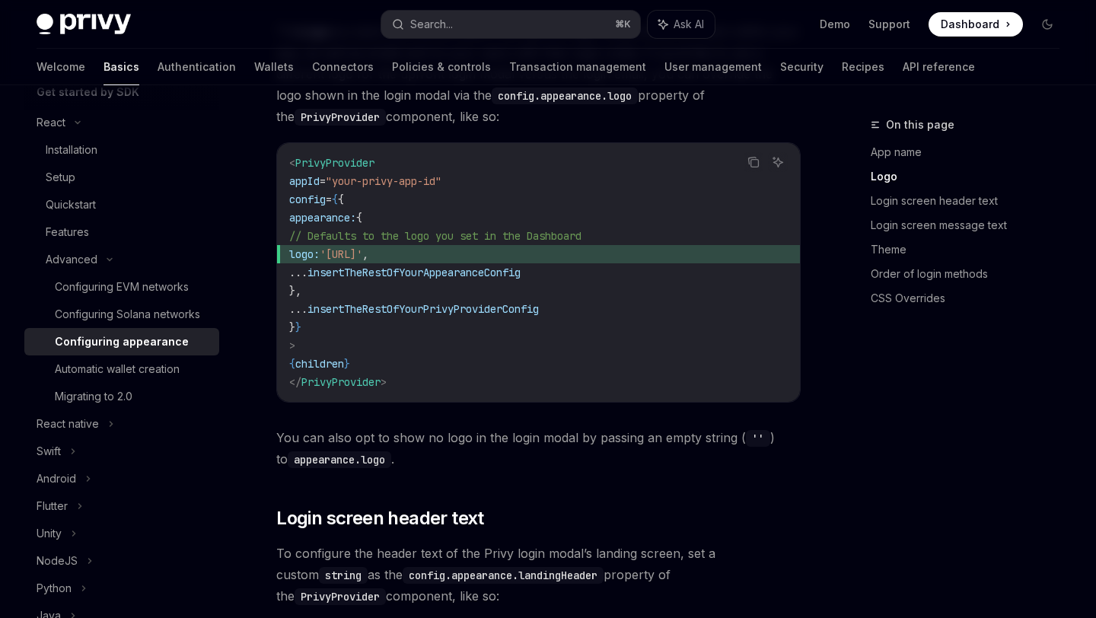
scroll to position [851, 0]
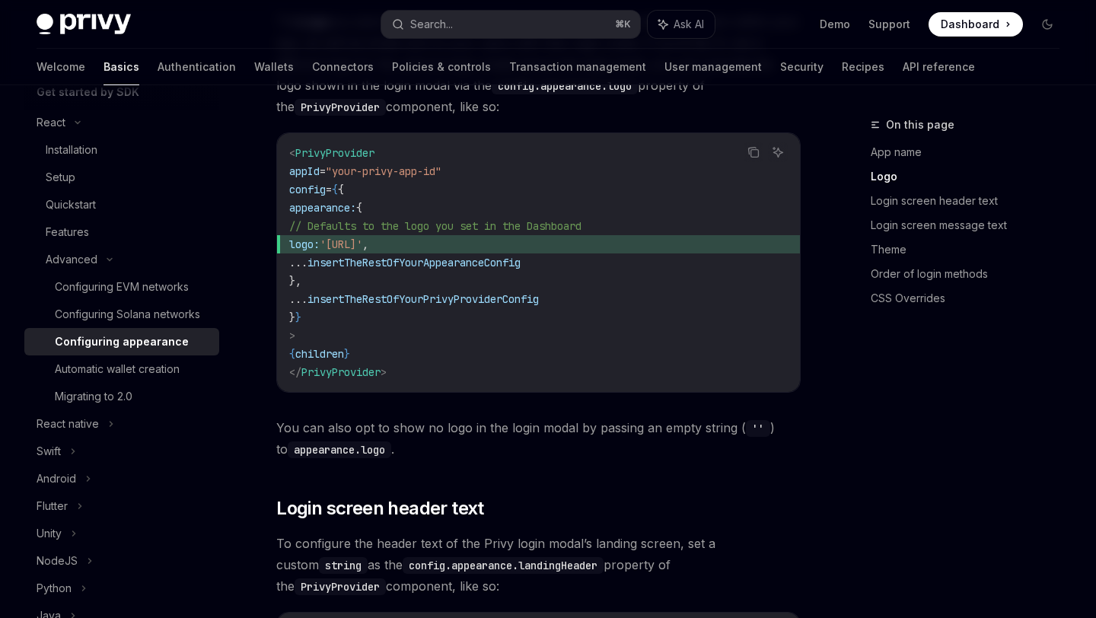
drag, startPoint x: 320, startPoint y: 186, endPoint x: 496, endPoint y: 188, distance: 175.1
click at [493, 235] on span "logo: '[URL]' ," at bounding box center [538, 244] width 499 height 18
drag, startPoint x: 563, startPoint y: 184, endPoint x: 327, endPoint y: 185, distance: 235.2
click at [328, 235] on span "logo: '[URL]' ," at bounding box center [538, 244] width 499 height 18
click at [350, 256] on span "insertTheRestOfYourAppearanceConfig" at bounding box center [414, 263] width 213 height 14
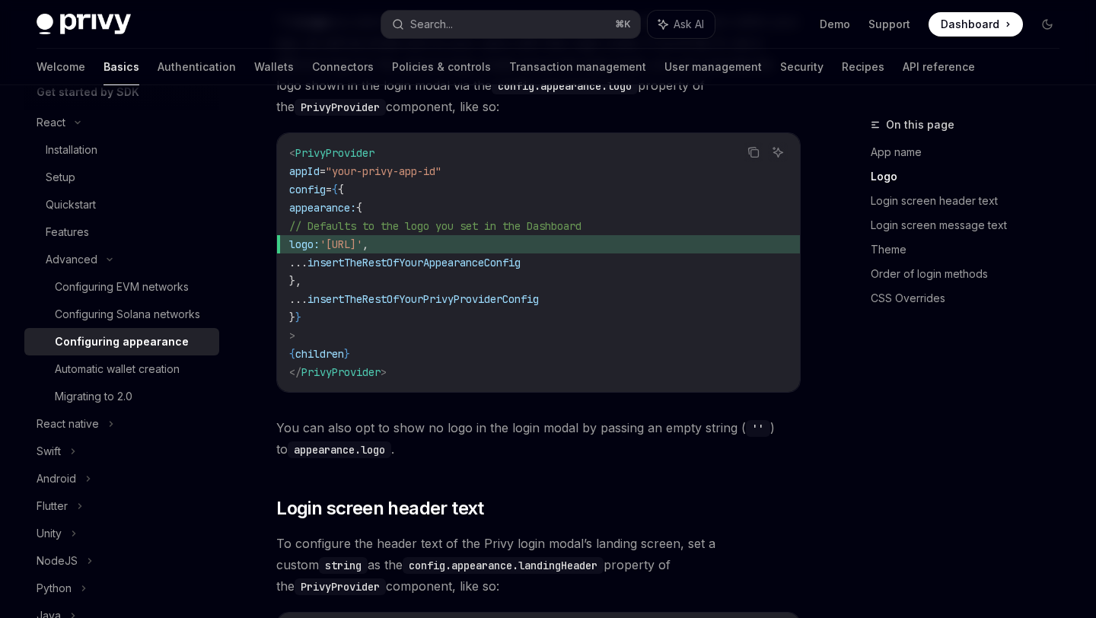
drag, startPoint x: 326, startPoint y: 193, endPoint x: 555, endPoint y: 188, distance: 229.2
click at [555, 235] on span "logo: '[URL]' ," at bounding box center [538, 244] width 499 height 18
click at [531, 235] on span "logo: '[URL]' ," at bounding box center [538, 244] width 499 height 18
drag, startPoint x: 531, startPoint y: 184, endPoint x: 327, endPoint y: 186, distance: 203.3
click at [327, 235] on span "logo: '[URL]' ," at bounding box center [538, 244] width 499 height 18
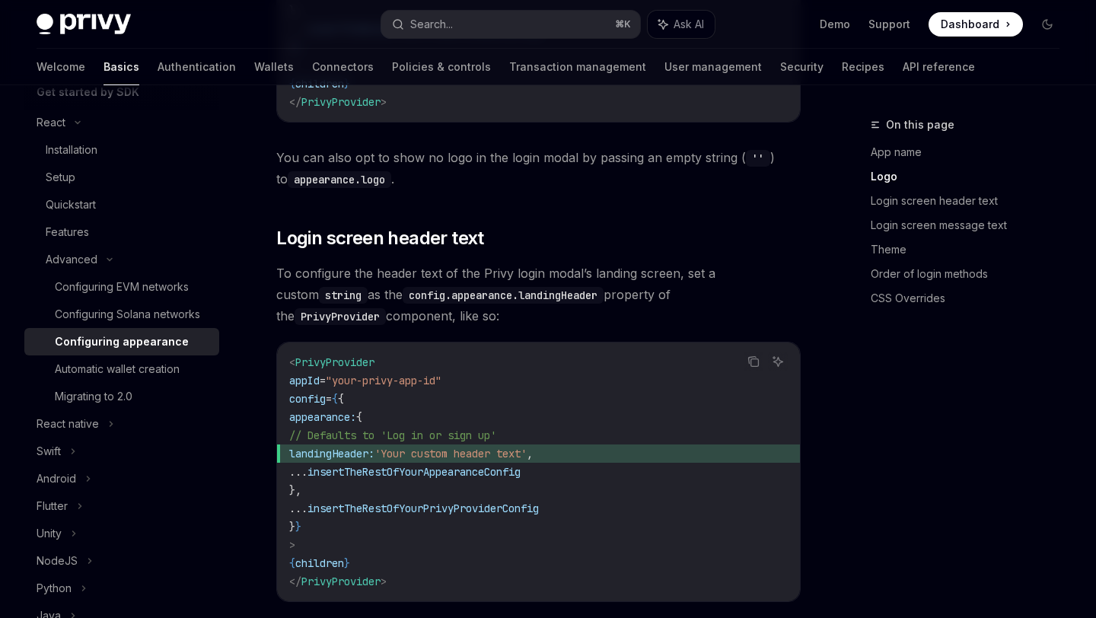
scroll to position [1149, 0]
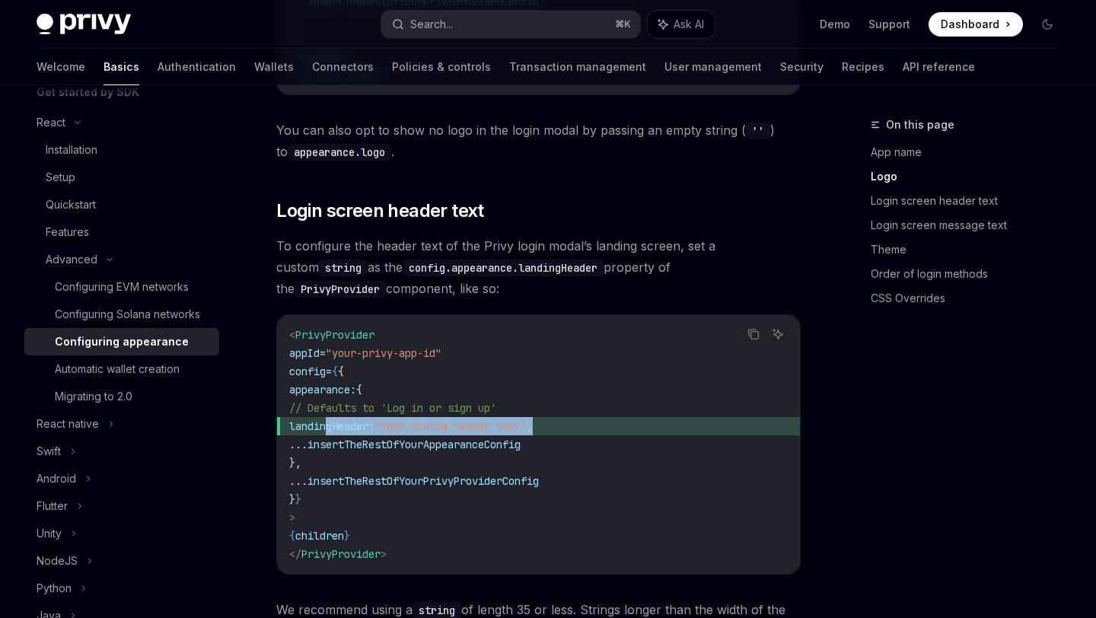
drag, startPoint x: 627, startPoint y: 370, endPoint x: 327, endPoint y: 372, distance: 299.9
click at [327, 417] on span "landingHeader: 'Your custom header text' ," at bounding box center [538, 426] width 499 height 18
copy span "landingHeader: 'Your custom header text' ,"
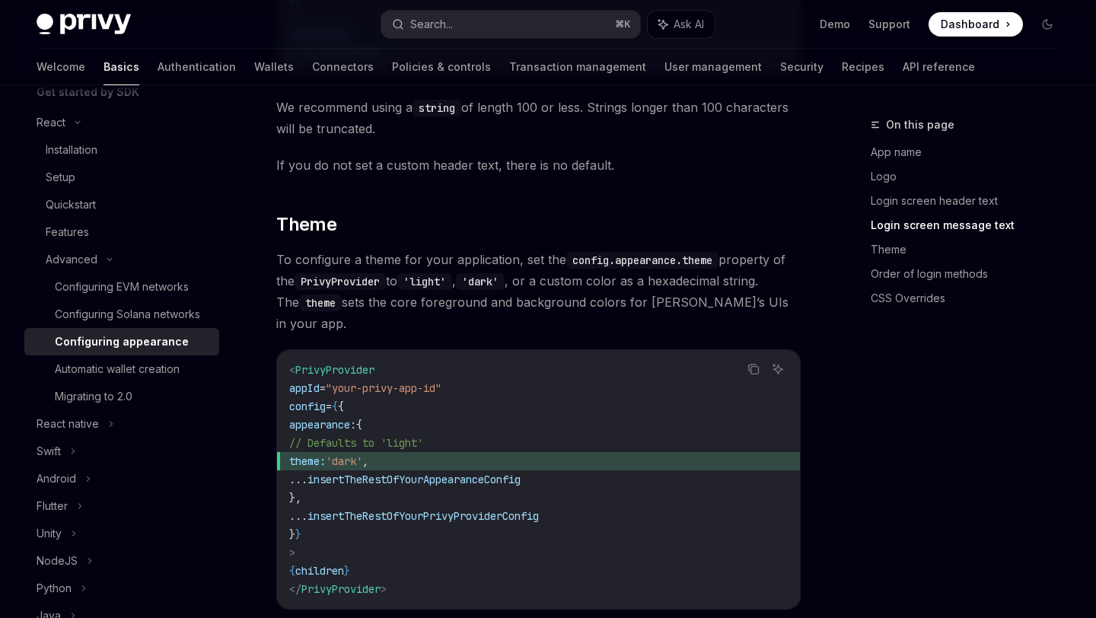
scroll to position [2170, 0]
drag, startPoint x: 421, startPoint y: 381, endPoint x: 329, endPoint y: 380, distance: 92.1
click at [329, 450] on span "theme: 'dark' ," at bounding box center [538, 459] width 499 height 18
copy span "theme: 'dark' ,"
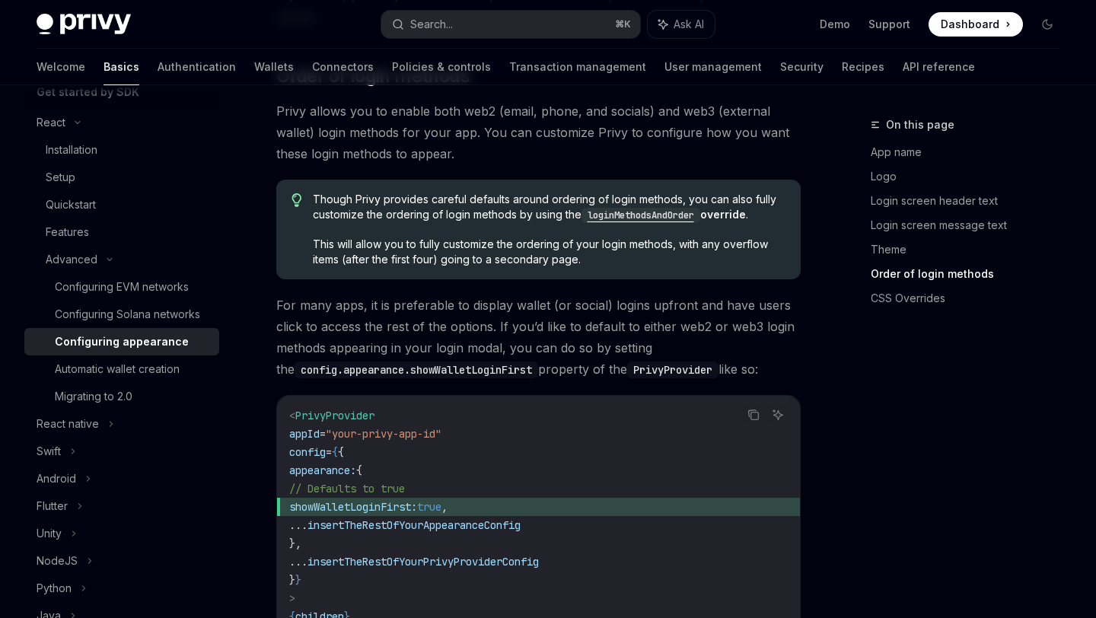
scroll to position [3100, 0]
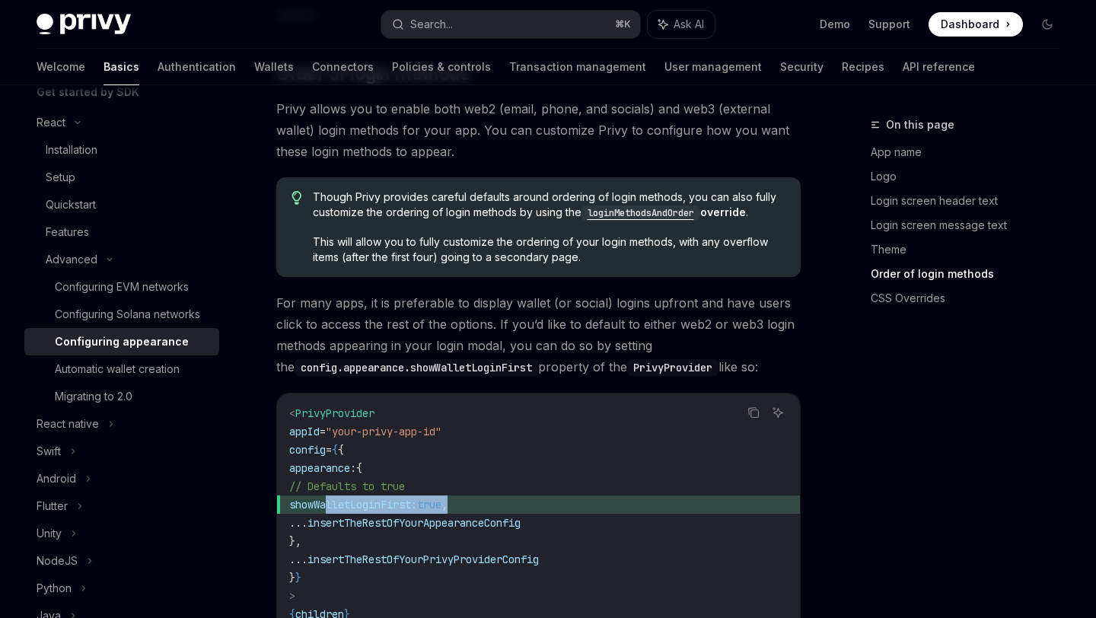
drag, startPoint x: 505, startPoint y: 401, endPoint x: 327, endPoint y: 409, distance: 178.3
click at [327, 496] on span "showWalletLoginFirst: true ," at bounding box center [538, 505] width 499 height 18
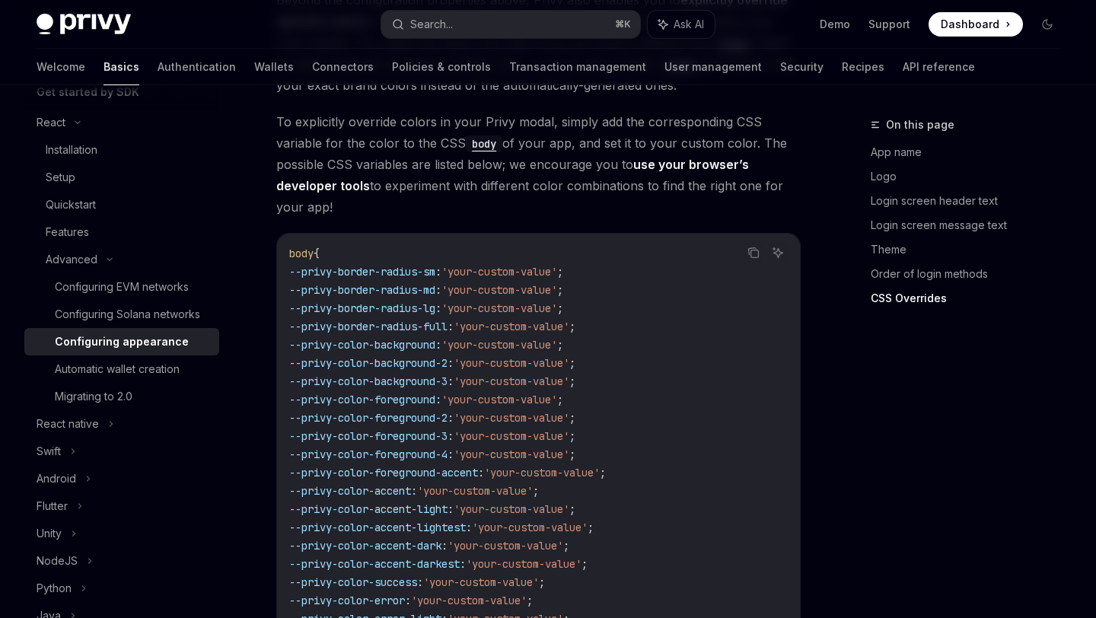
scroll to position [3833, 0]
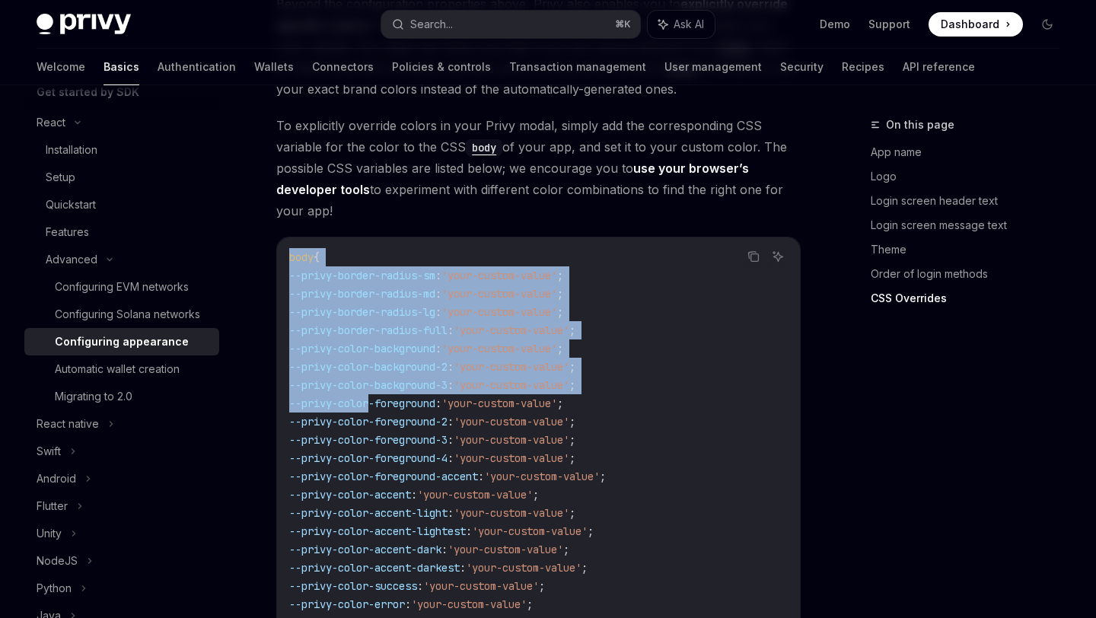
drag, startPoint x: 288, startPoint y: 158, endPoint x: 368, endPoint y: 305, distance: 167.6
click at [371, 305] on div "body { --privy-border-radius-sm : 'your-custom-value' ; --privy-border-radius-m…" at bounding box center [538, 449] width 523 height 423
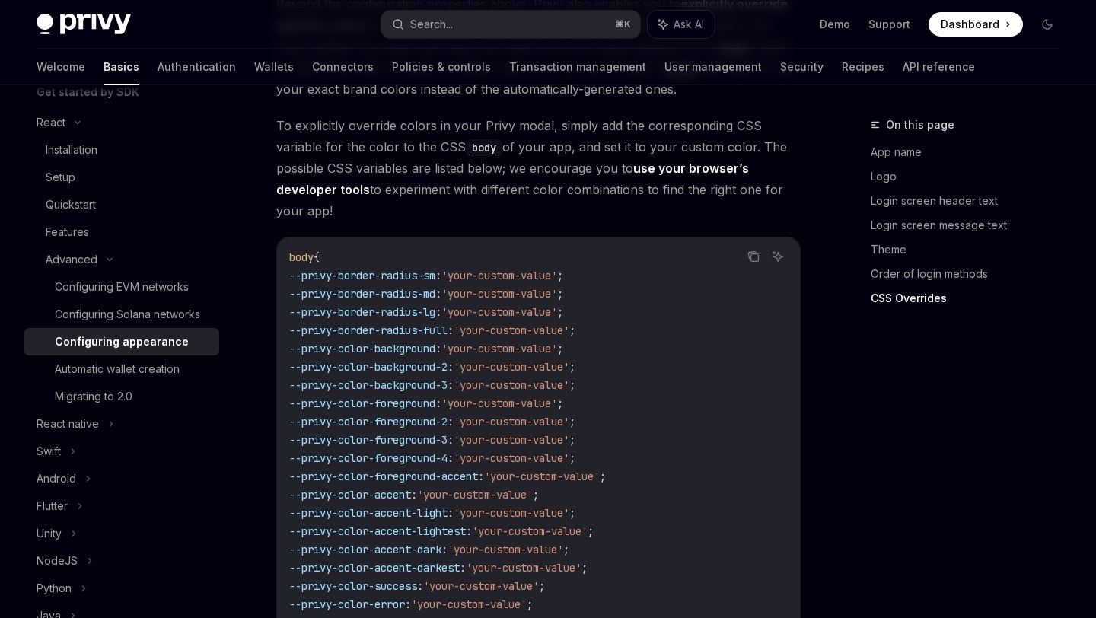
click at [387, 451] on span "--privy-color-foreground-4" at bounding box center [368, 458] width 158 height 14
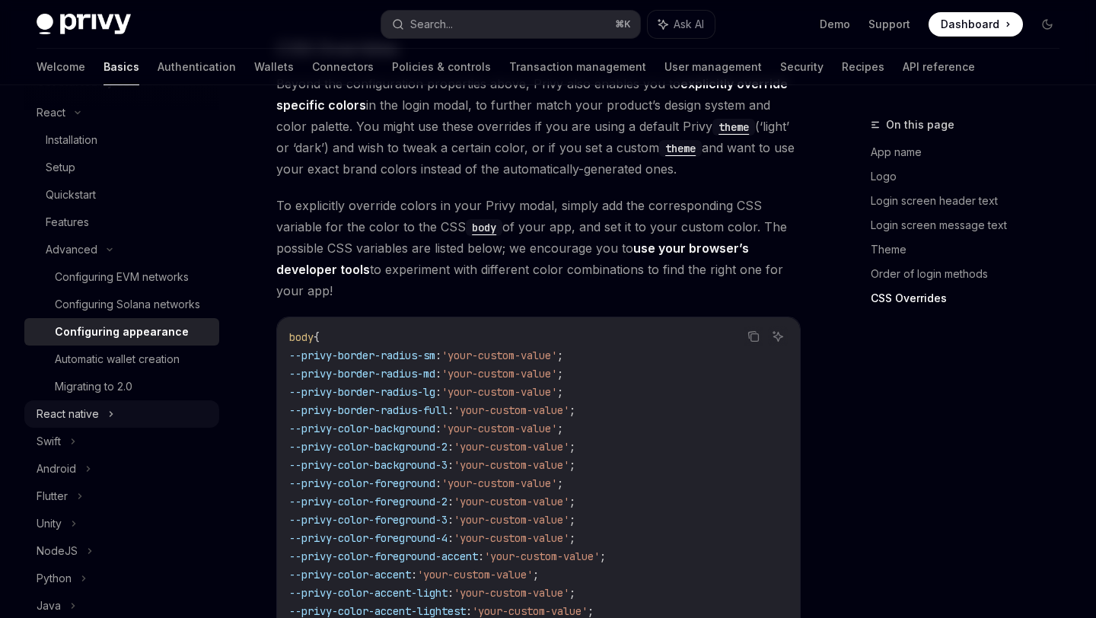
scroll to position [206, 0]
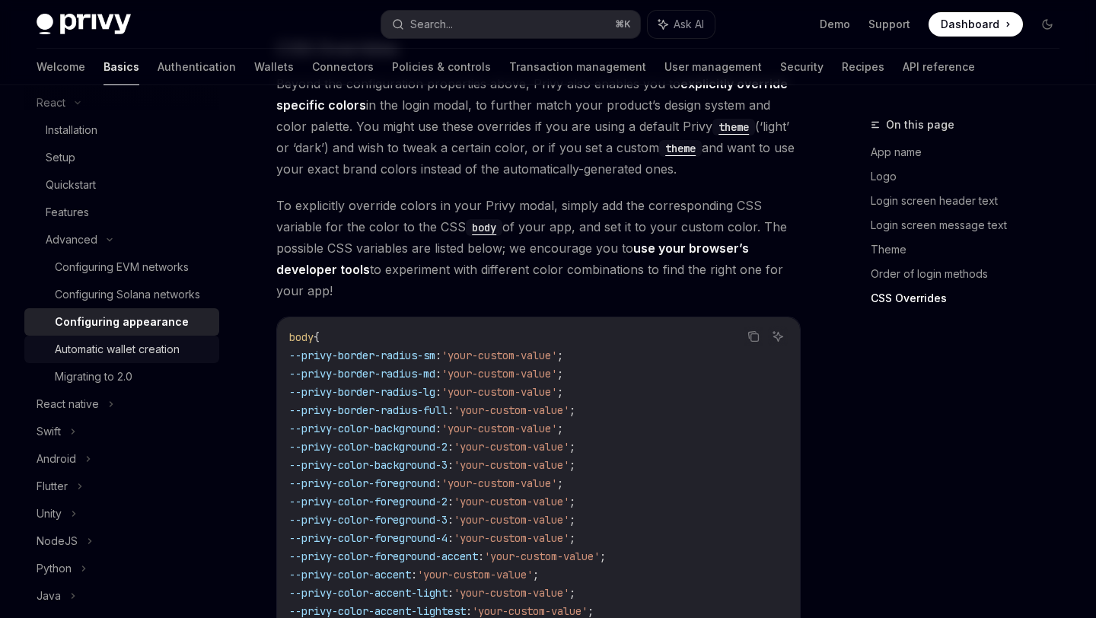
click at [138, 345] on div "Automatic wallet creation" at bounding box center [117, 349] width 125 height 18
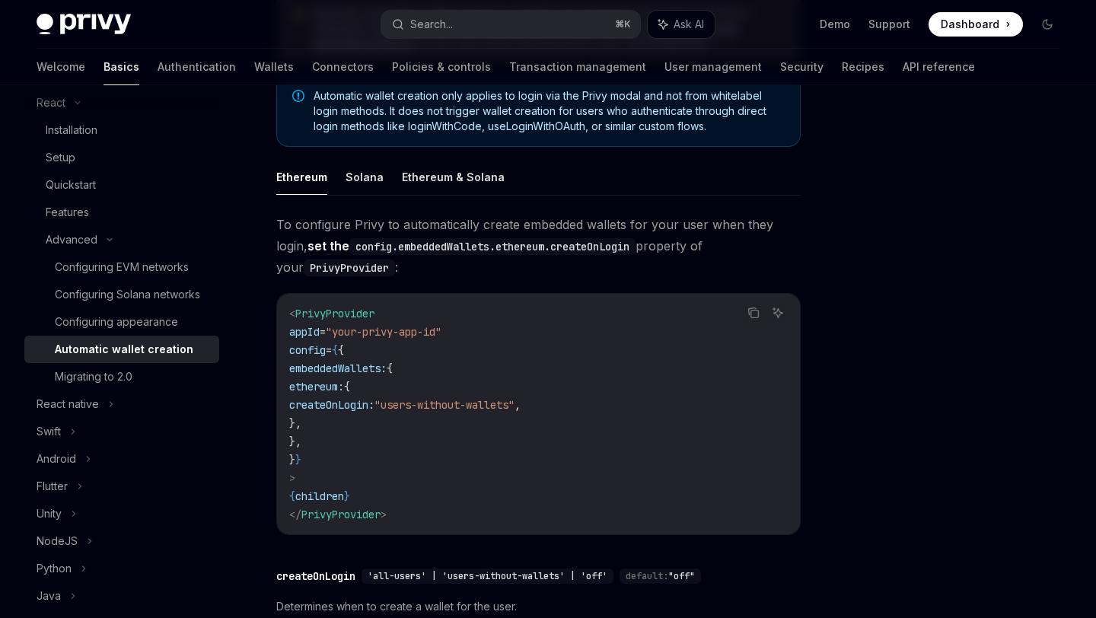
scroll to position [257, 0]
click at [366, 176] on button "Solana" at bounding box center [365, 176] width 38 height 36
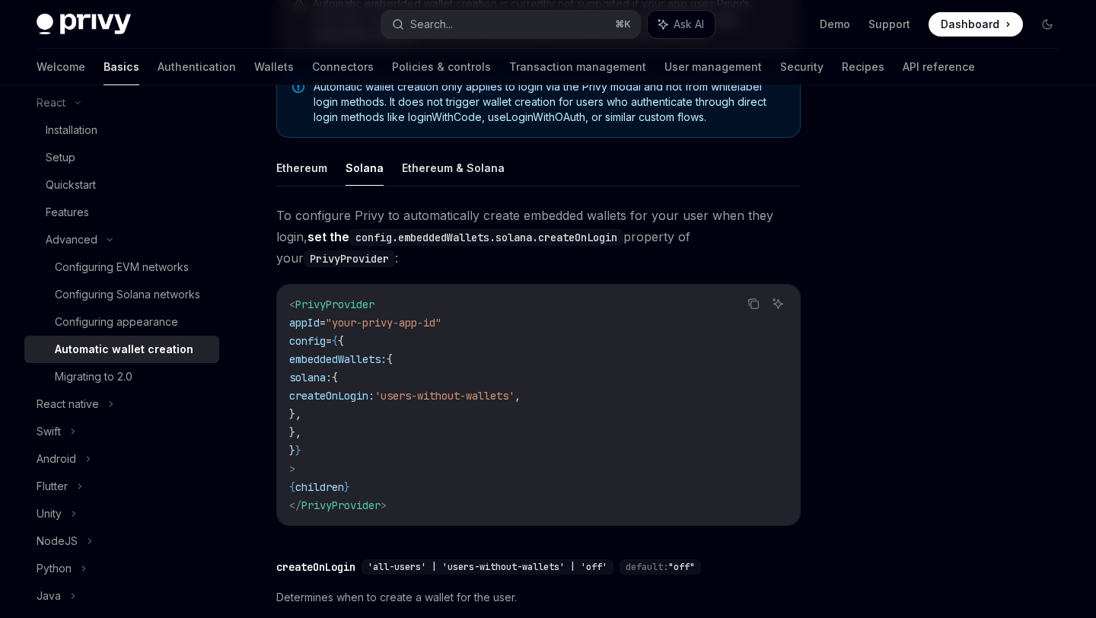
scroll to position [262, 0]
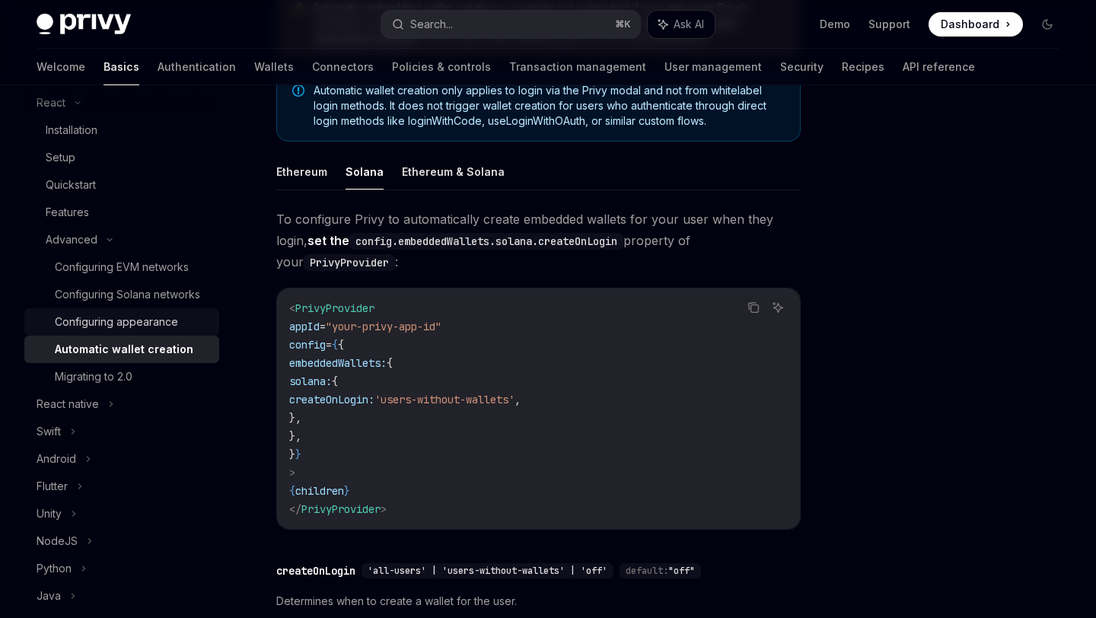
click at [157, 327] on div "Configuring appearance" at bounding box center [116, 322] width 123 height 18
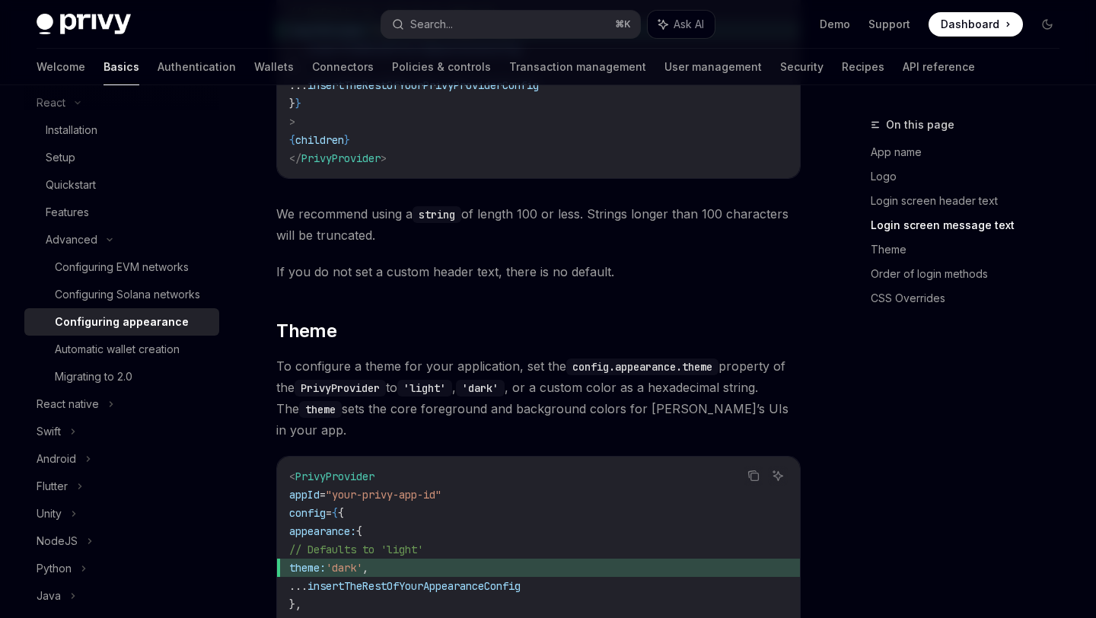
scroll to position [2147, 0]
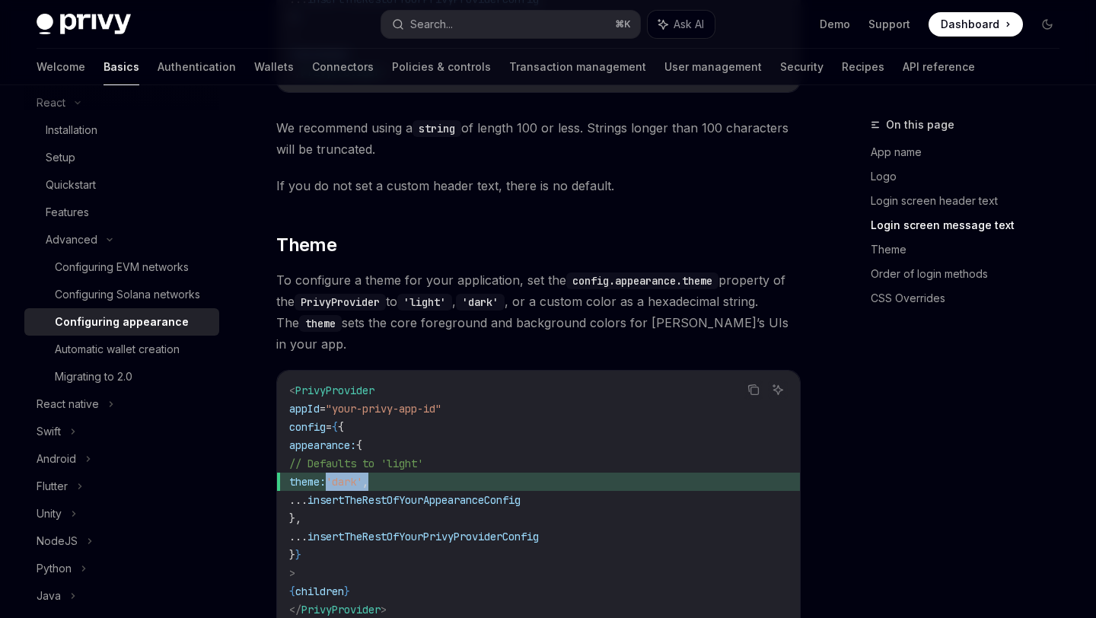
drag, startPoint x: 417, startPoint y: 405, endPoint x: 329, endPoint y: 400, distance: 88.5
click at [329, 473] on span "theme: 'dark' ," at bounding box center [538, 482] width 499 height 18
copy span "theme: 'dark' ,"
click at [119, 345] on div "Automatic wallet creation" at bounding box center [117, 349] width 125 height 18
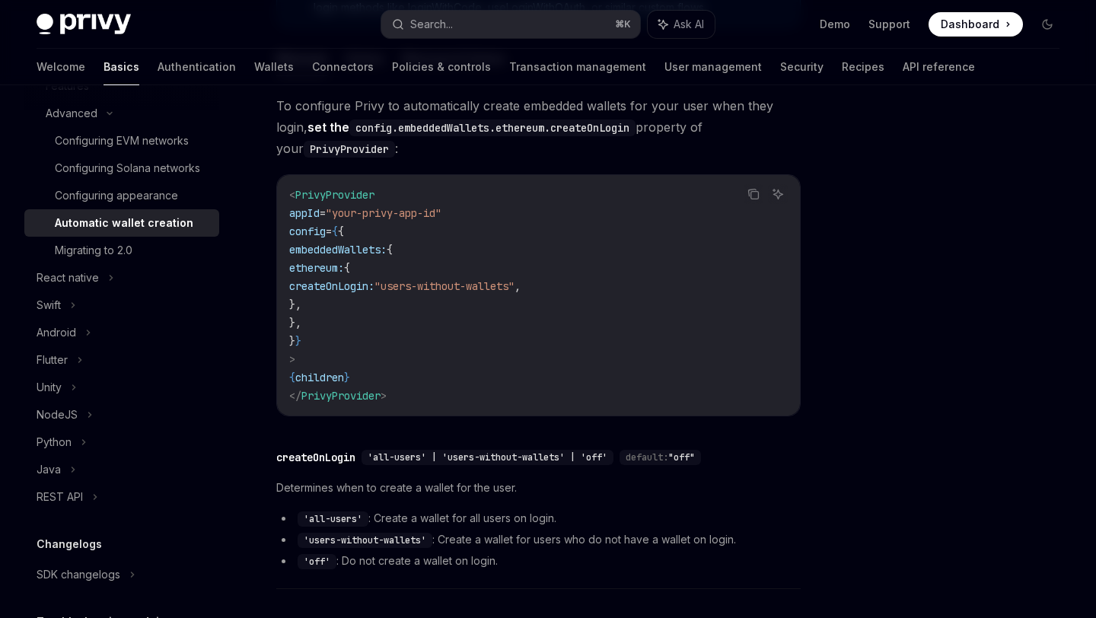
scroll to position [370, 0]
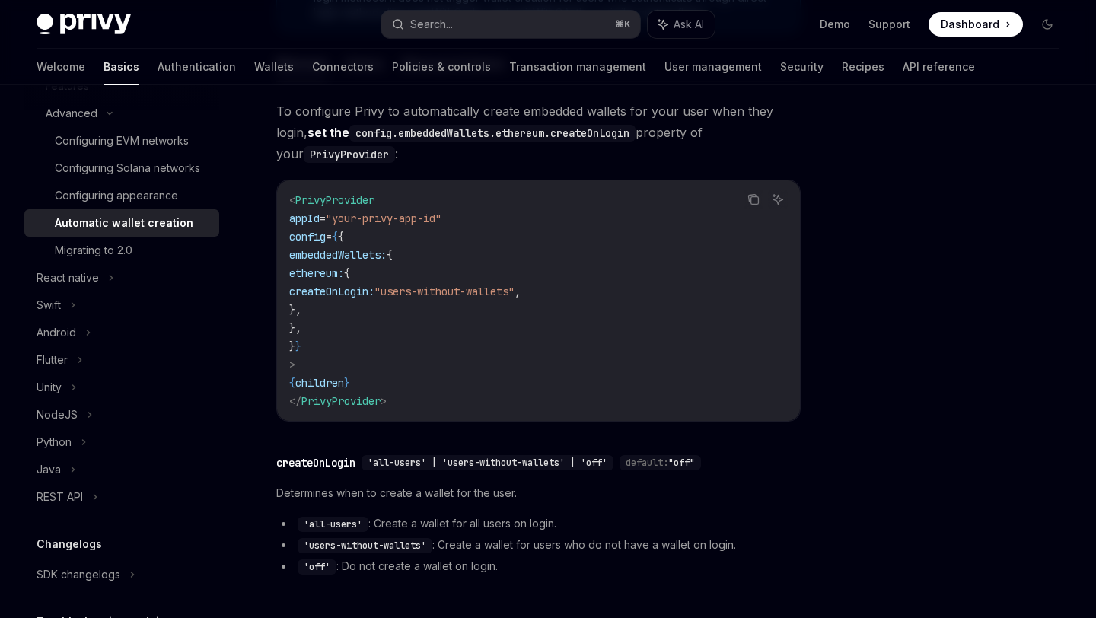
drag, startPoint x: 393, startPoint y: 289, endPoint x: 469, endPoint y: 293, distance: 76.3
click at [375, 293] on span "createOnLogin:" at bounding box center [331, 292] width 85 height 14
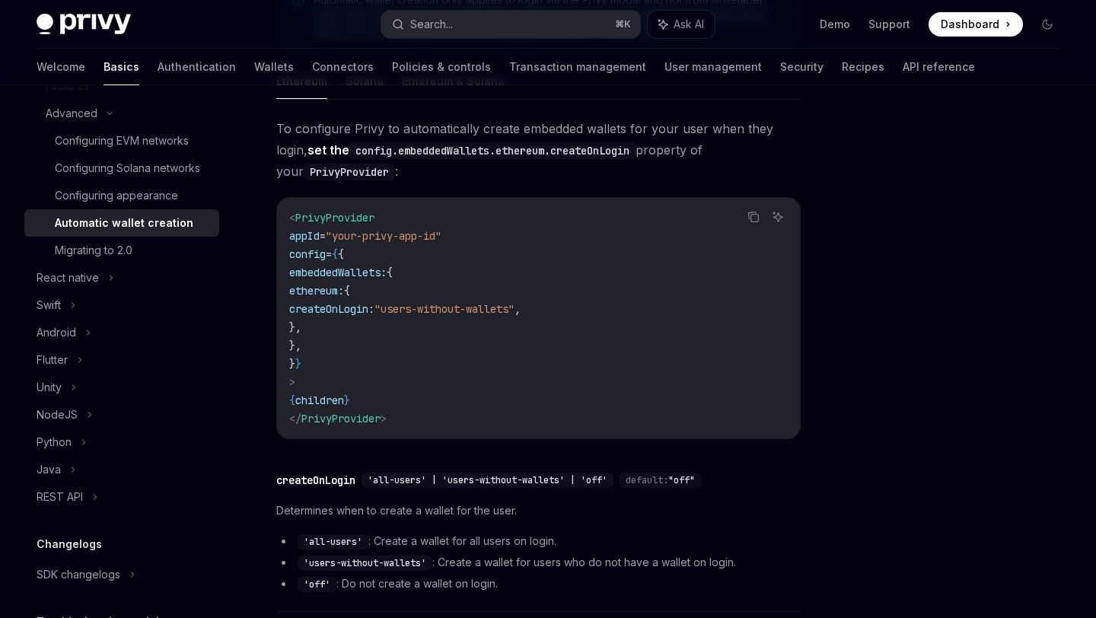
scroll to position [345, 0]
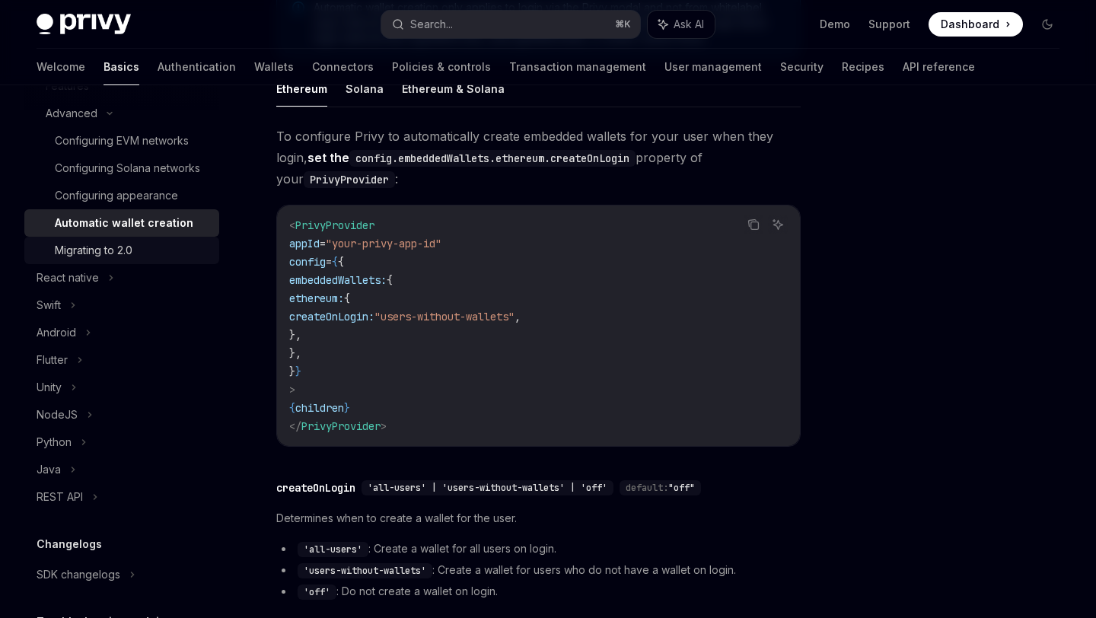
click at [164, 250] on div "Migrating to 2.0" at bounding box center [132, 250] width 155 height 18
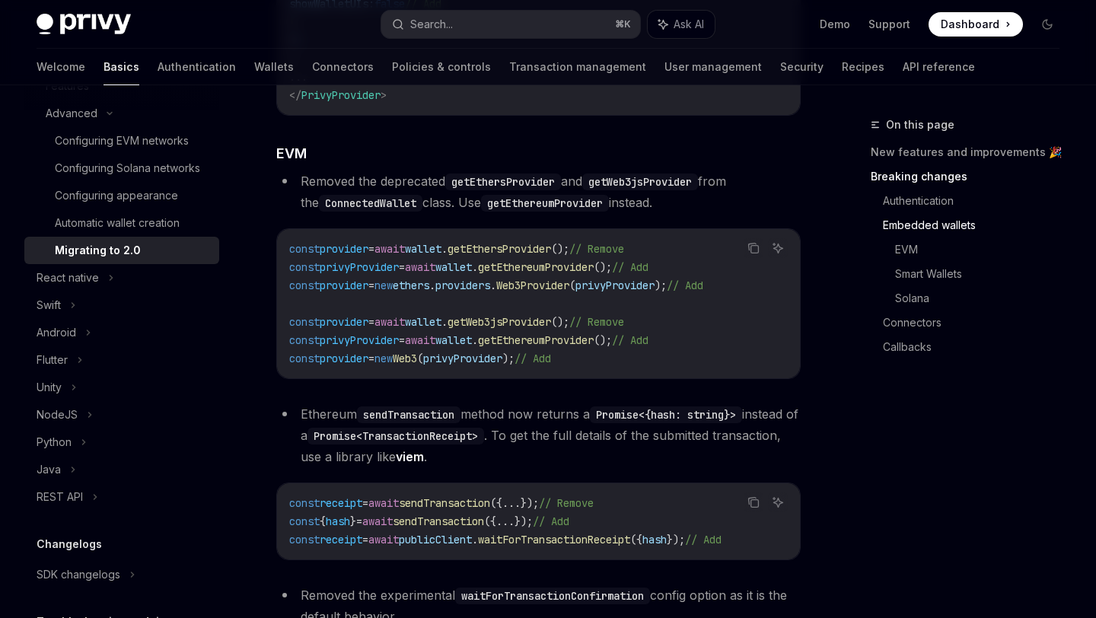
scroll to position [1538, 0]
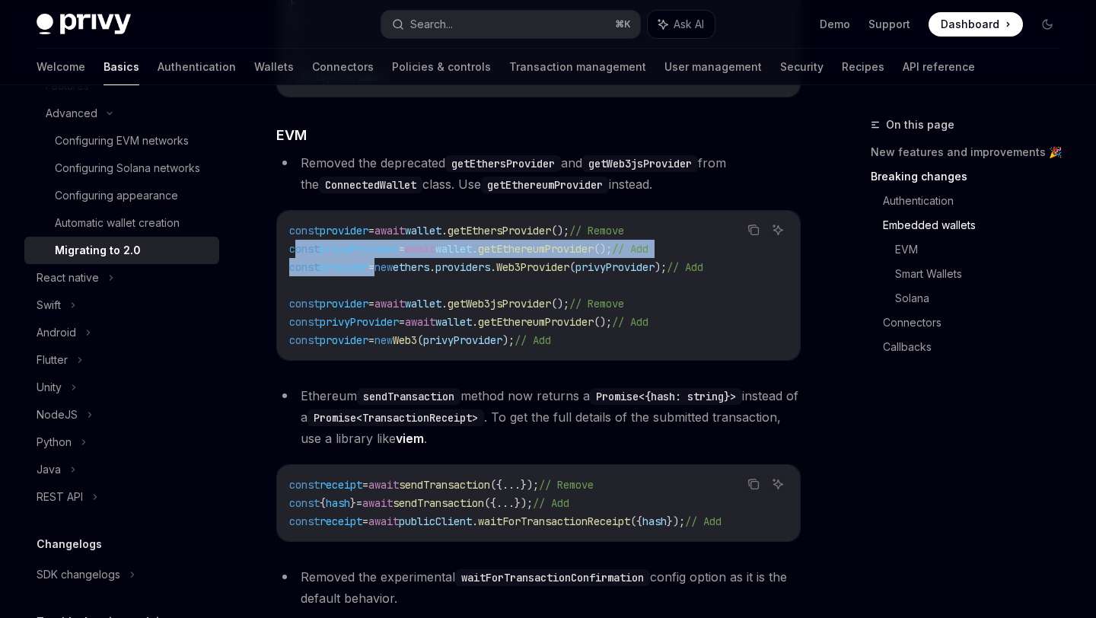
drag, startPoint x: 298, startPoint y: 241, endPoint x: 415, endPoint y: 294, distance: 127.8
click at [402, 279] on code "const provider = await wallet . getEthersProvider (); // Remove const privyProv…" at bounding box center [538, 286] width 499 height 128
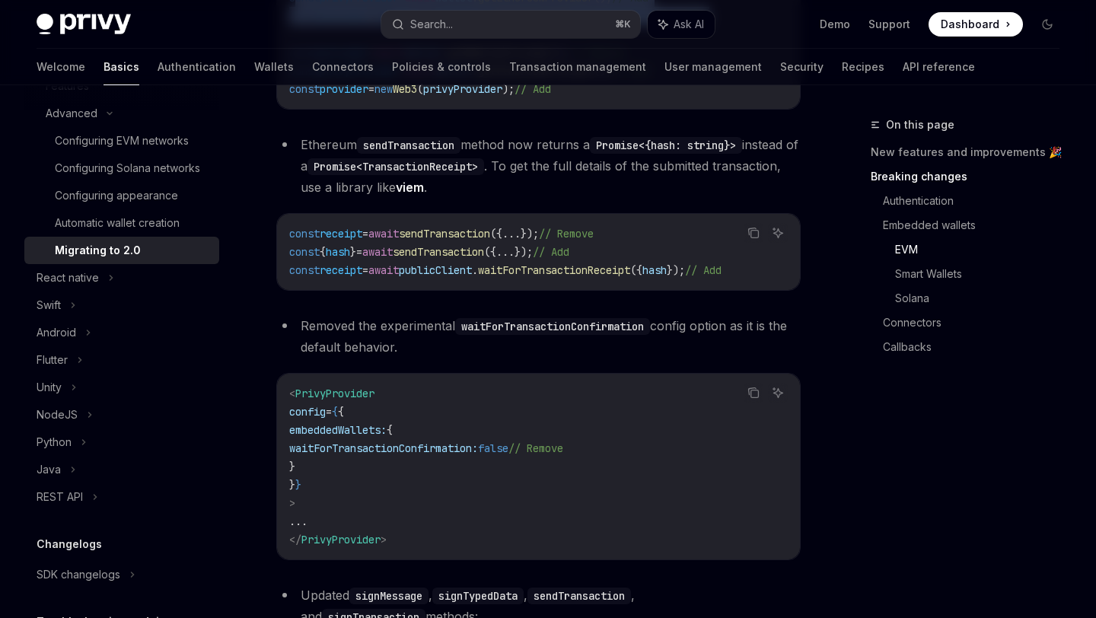
scroll to position [1770, 0]
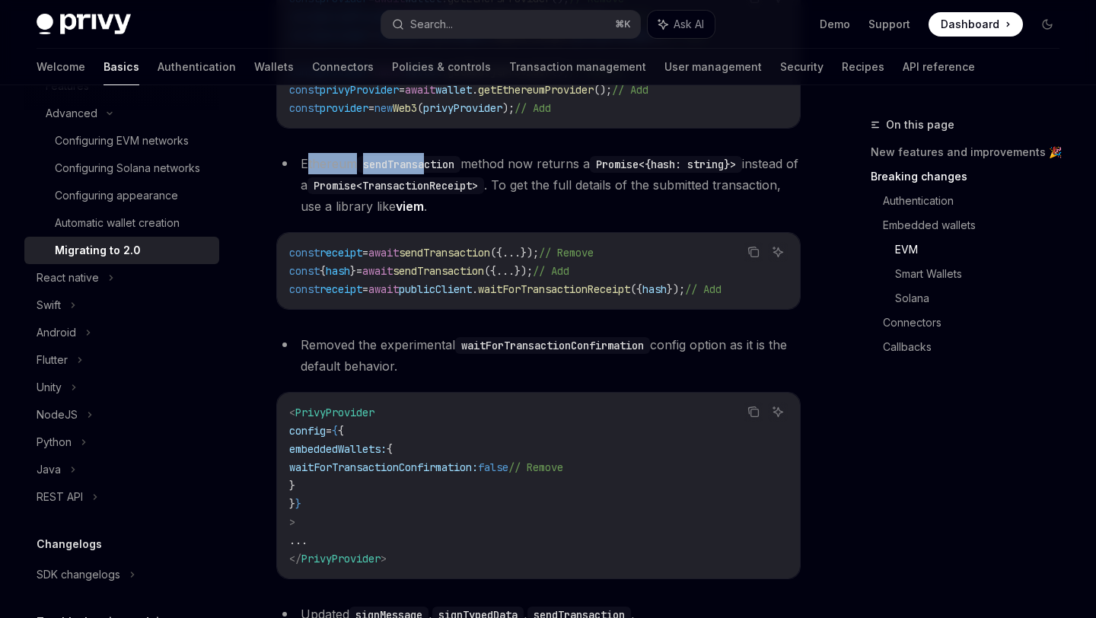
drag, startPoint x: 305, startPoint y: 164, endPoint x: 502, endPoint y: 187, distance: 197.7
click at [498, 182] on li "Ethereum sendTransaction method now returns a Promise<{hash: string}> instead o…" at bounding box center [538, 185] width 525 height 64
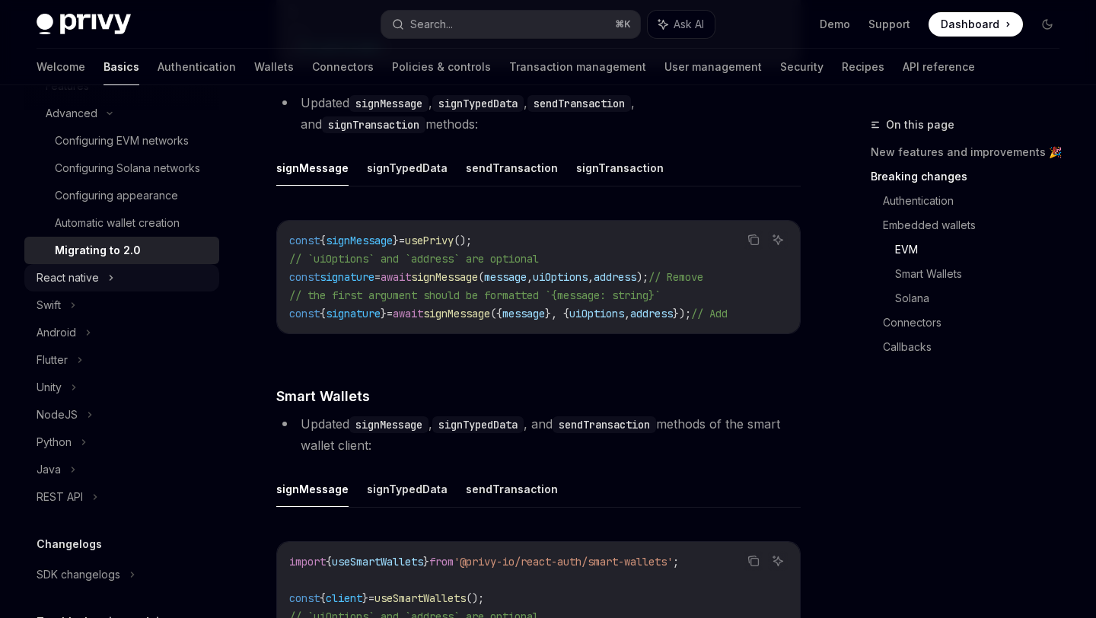
scroll to position [2304, 0]
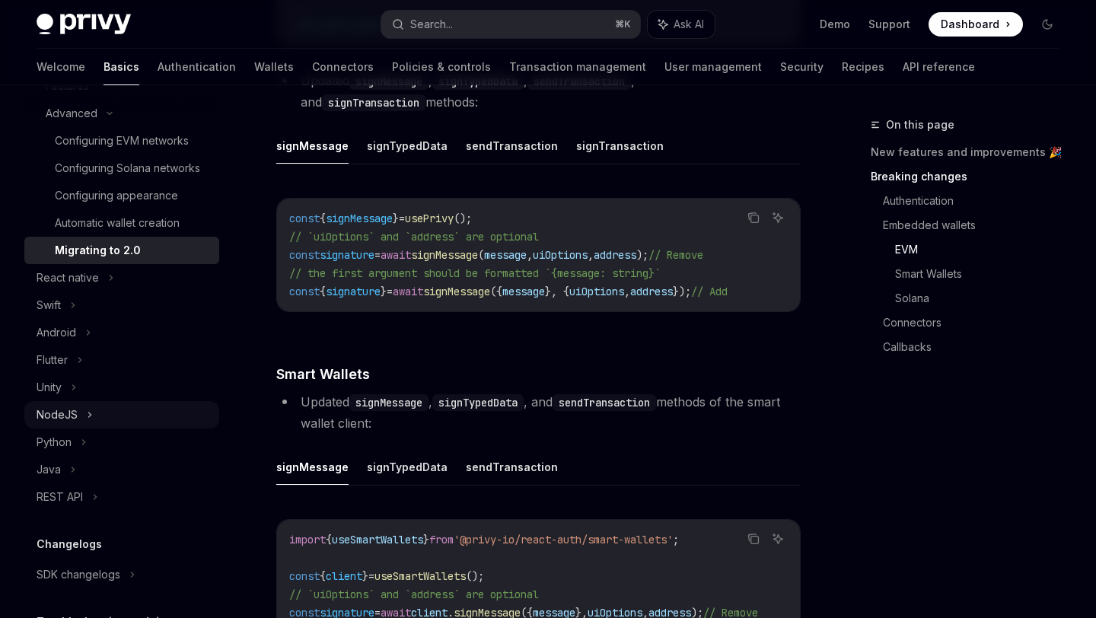
click at [63, 419] on div "NodeJS" at bounding box center [57, 415] width 41 height 18
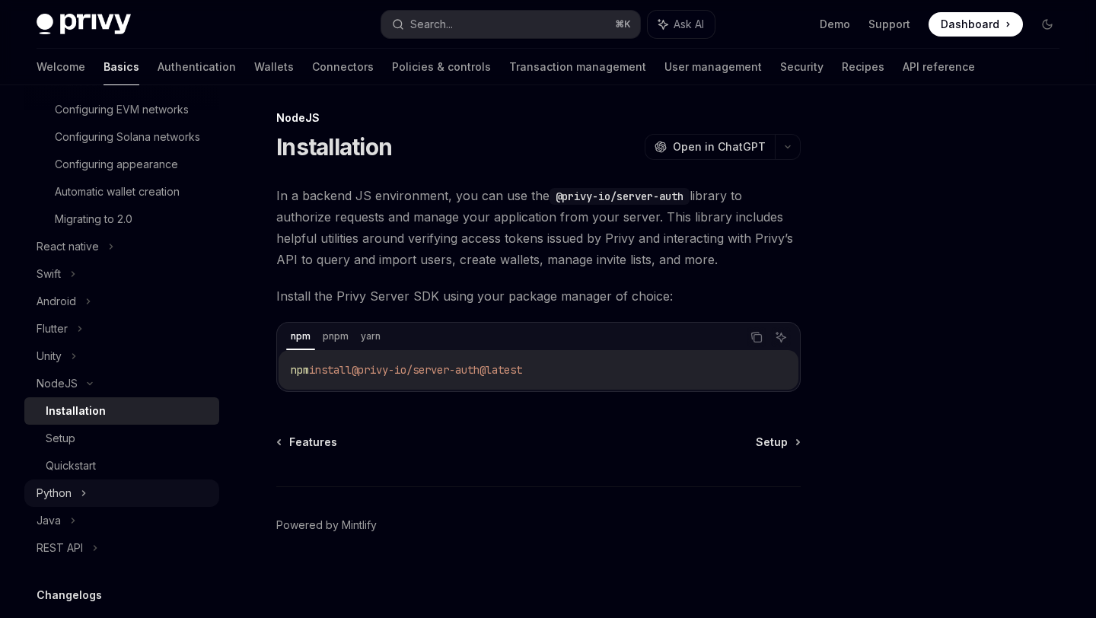
scroll to position [365, 0]
click at [81, 419] on div "Installation" at bounding box center [76, 410] width 60 height 18
click at [81, 436] on div "Setup" at bounding box center [128, 438] width 164 height 18
type textarea "*"
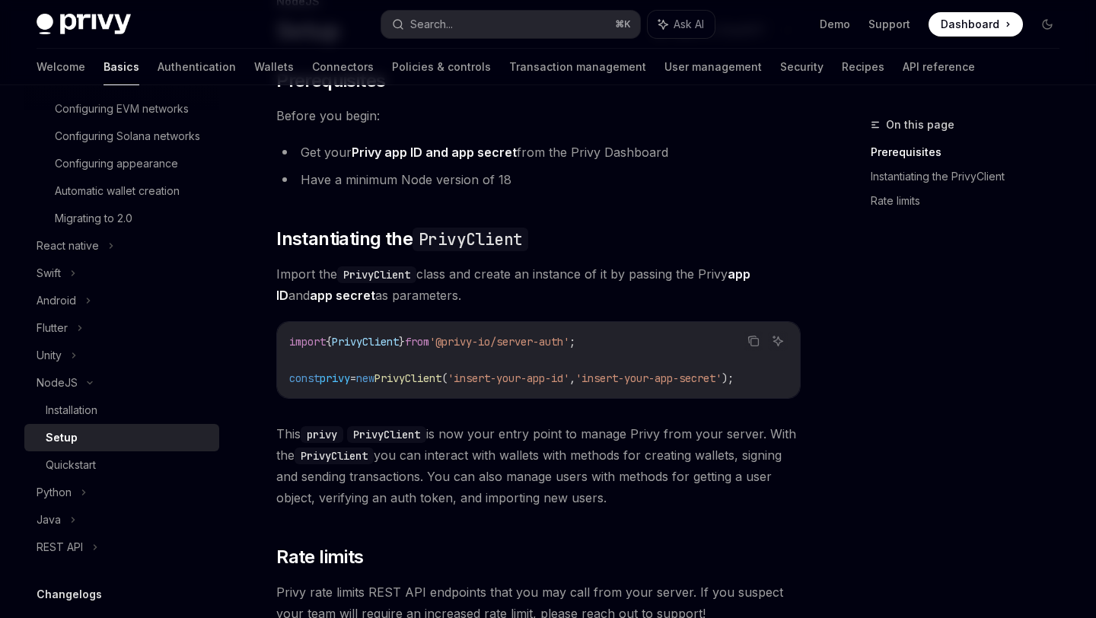
scroll to position [125, 0]
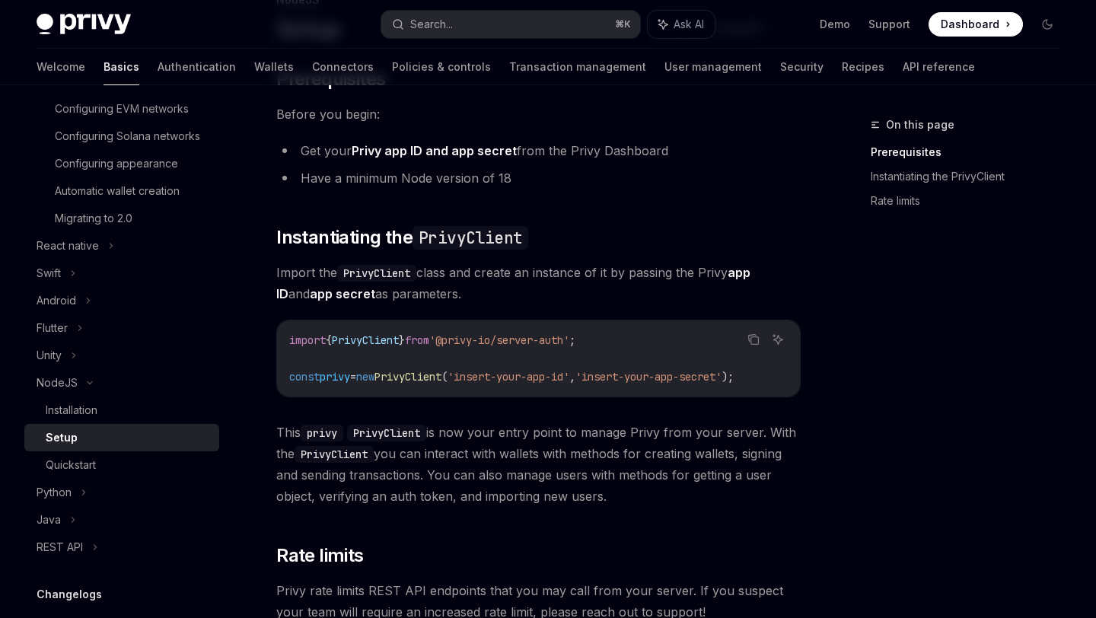
drag, startPoint x: 483, startPoint y: 395, endPoint x: 513, endPoint y: 395, distance: 30.5
click at [514, 395] on div "import { PrivyClient } from '@privy-io/server-auth' ; const privy = new PrivyCl…" at bounding box center [538, 358] width 523 height 76
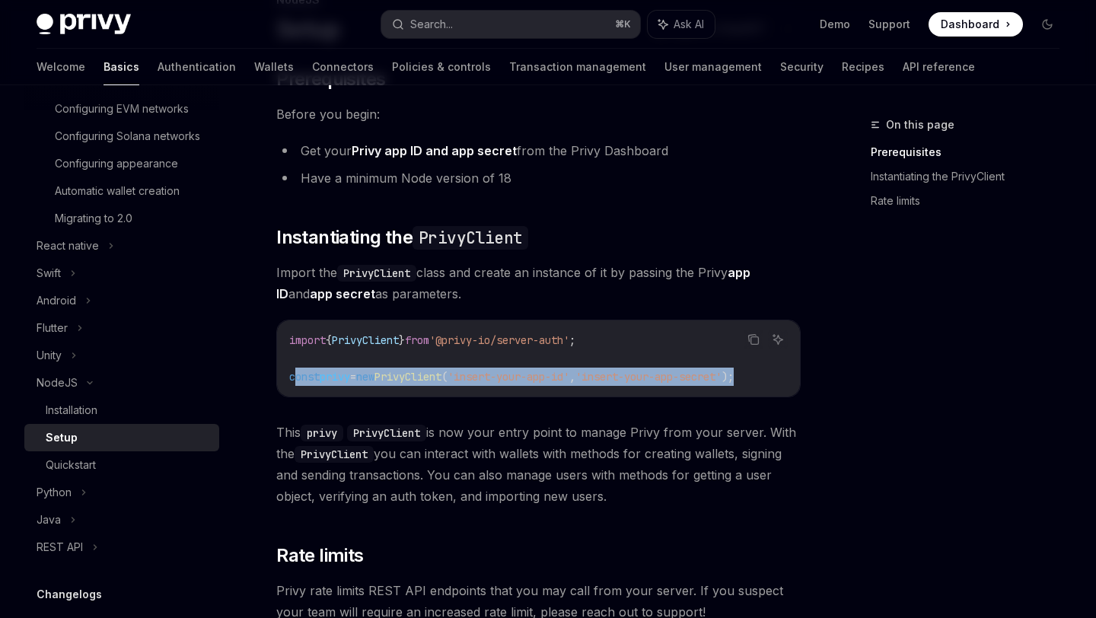
scroll to position [0, 24]
drag, startPoint x: 292, startPoint y: 379, endPoint x: 781, endPoint y: 390, distance: 488.8
click at [781, 390] on div "import { PrivyClient } from '@privy-io/server-auth' ; const privy = new PrivyCl…" at bounding box center [538, 358] width 523 height 76
copy span "onst privy = new PrivyClient ( 'insert-your-app-id' , 'insert-your-app-secret' …"
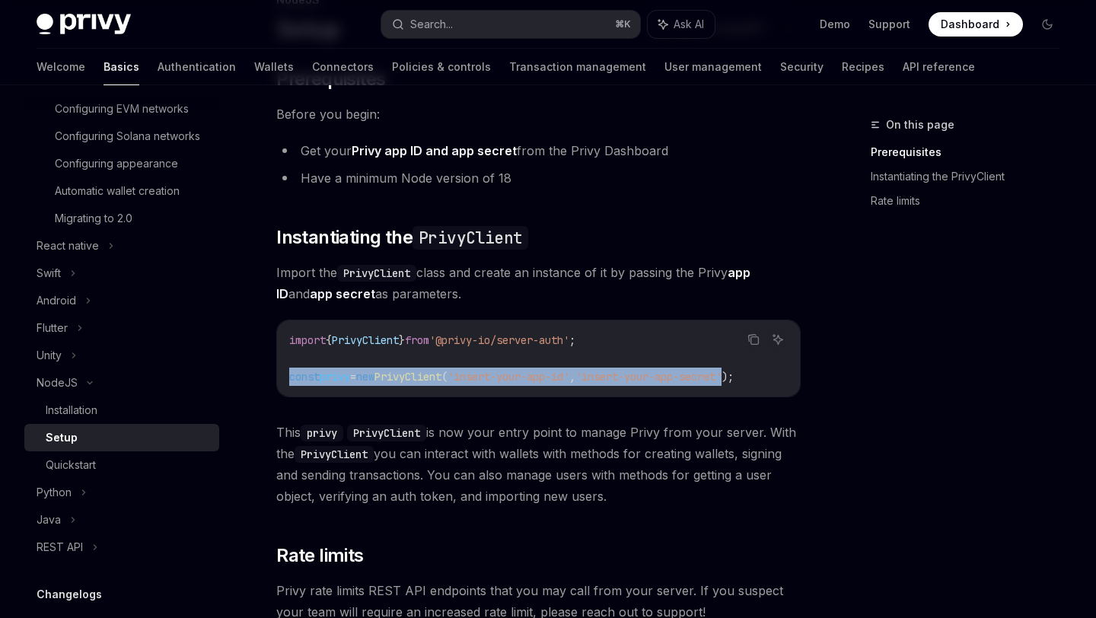
drag, startPoint x: 291, startPoint y: 375, endPoint x: 774, endPoint y: 383, distance: 483.5
click at [774, 384] on code "import { PrivyClient } from '@privy-io/server-auth' ; const privy = new PrivyCl…" at bounding box center [538, 358] width 499 height 55
drag, startPoint x: 789, startPoint y: 376, endPoint x: 253, endPoint y: 383, distance: 536.0
click at [253, 383] on div "NodeJS Setup OpenAI Open in ChatGPT OpenAI Open in ChatGPT ​ Prerequisites Befo…" at bounding box center [396, 447] width 816 height 913
copy span "const privy = new PrivyClient ( 'insert-your-app-id' , 'insert-your-app-secret'…"
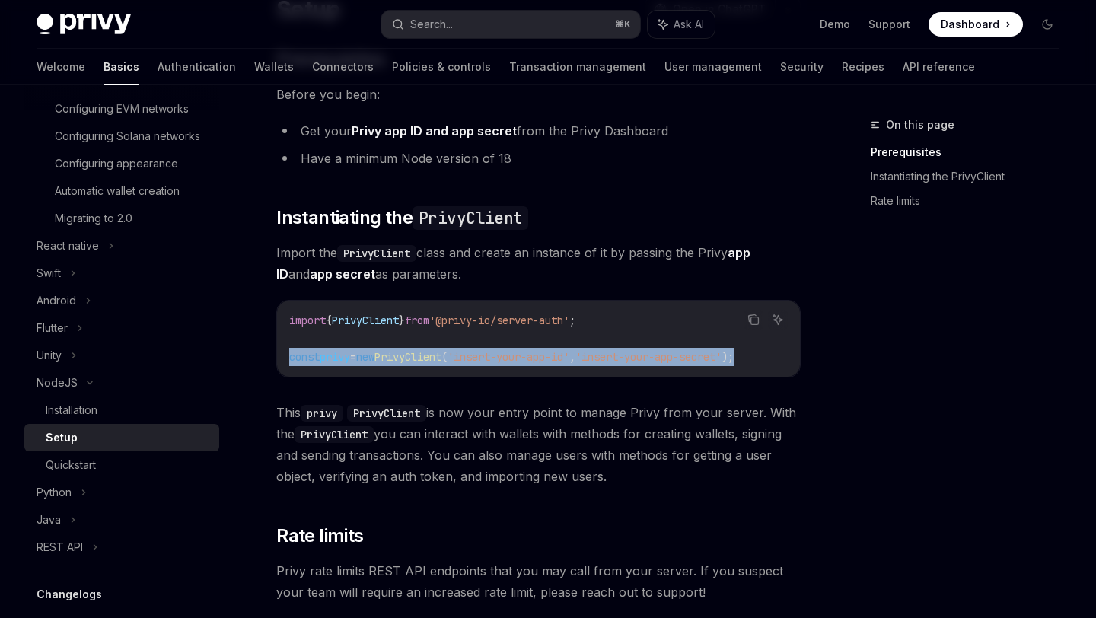
scroll to position [148, 0]
